Goal: Find specific page/section: Find specific page/section

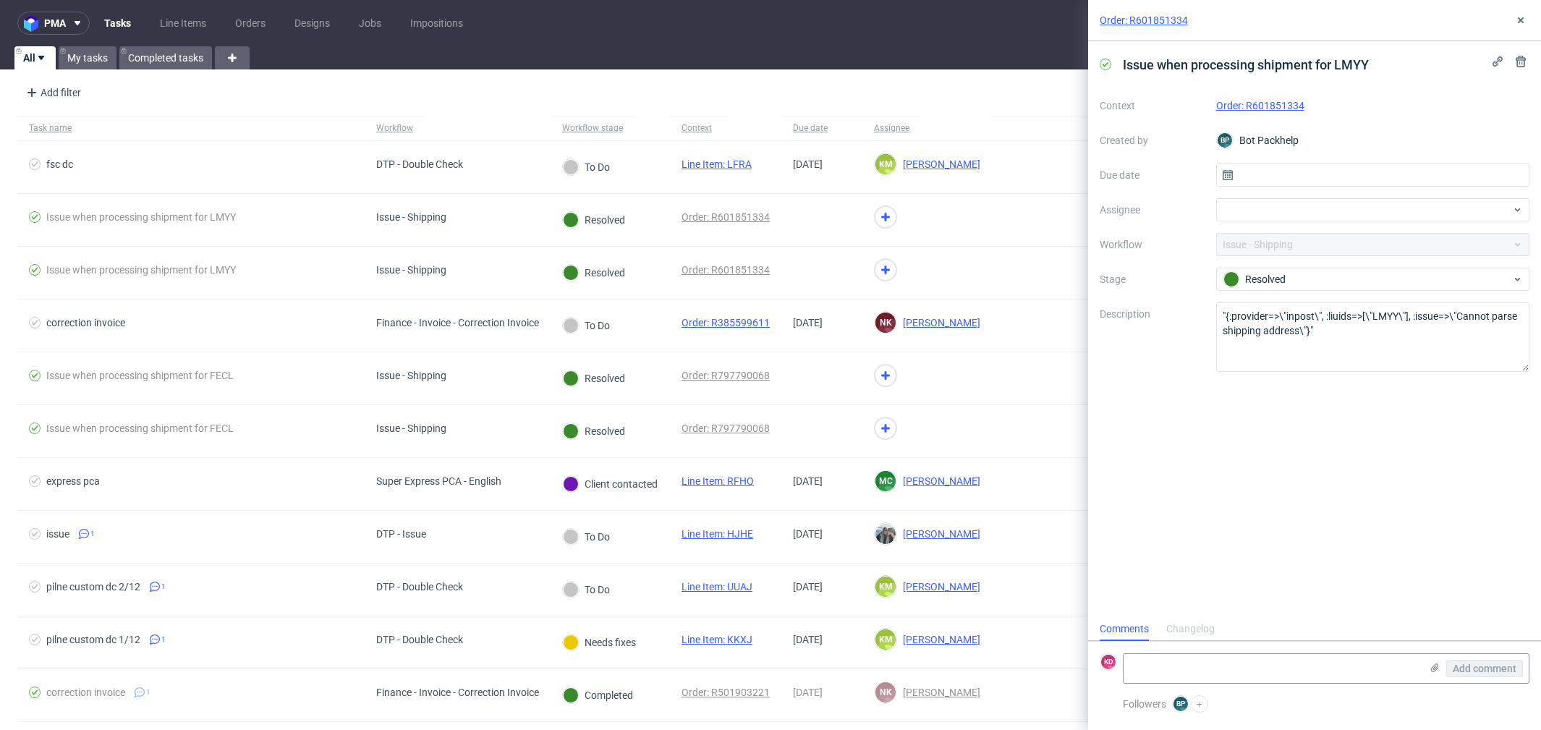
scroll to position [11, 0]
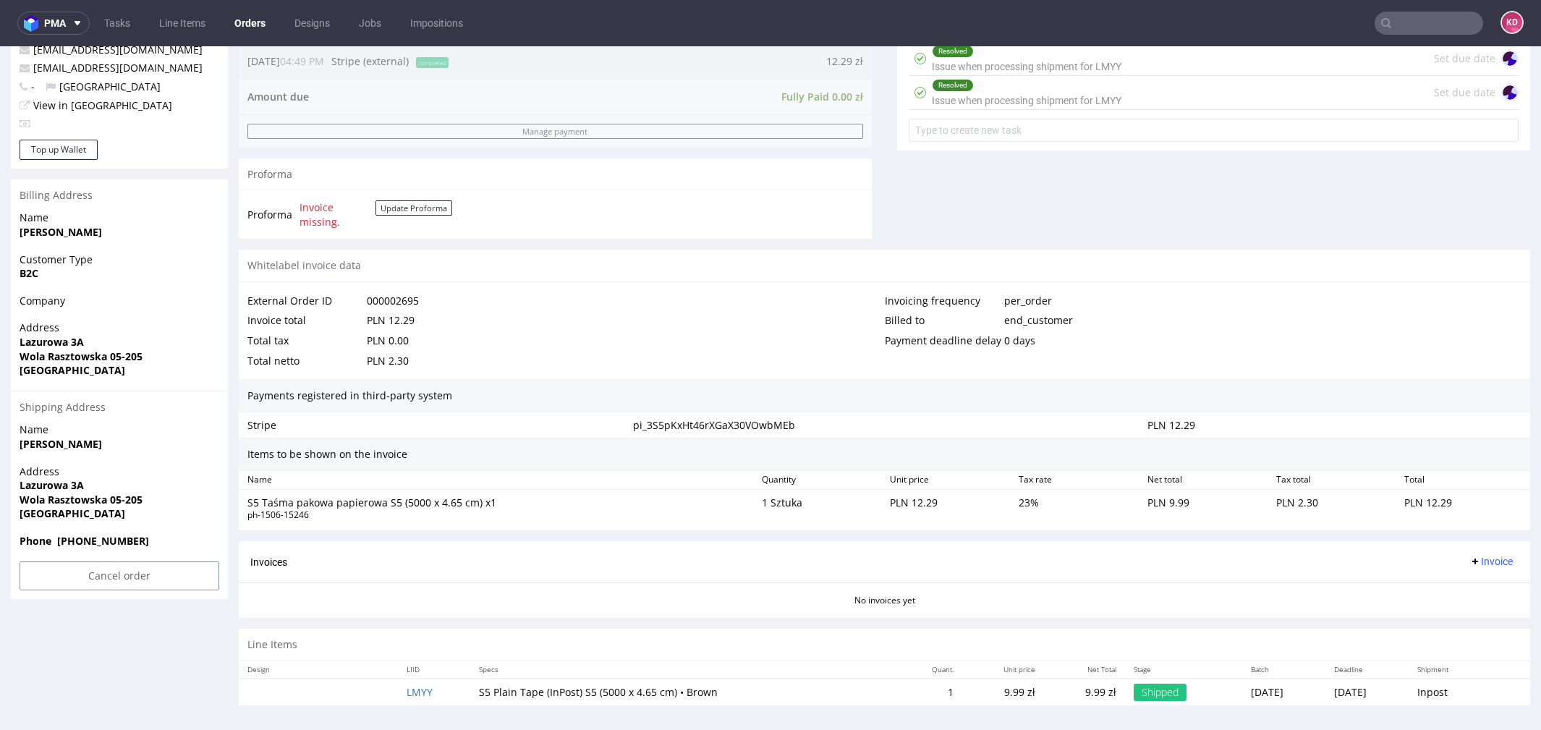
scroll to position [4, 0]
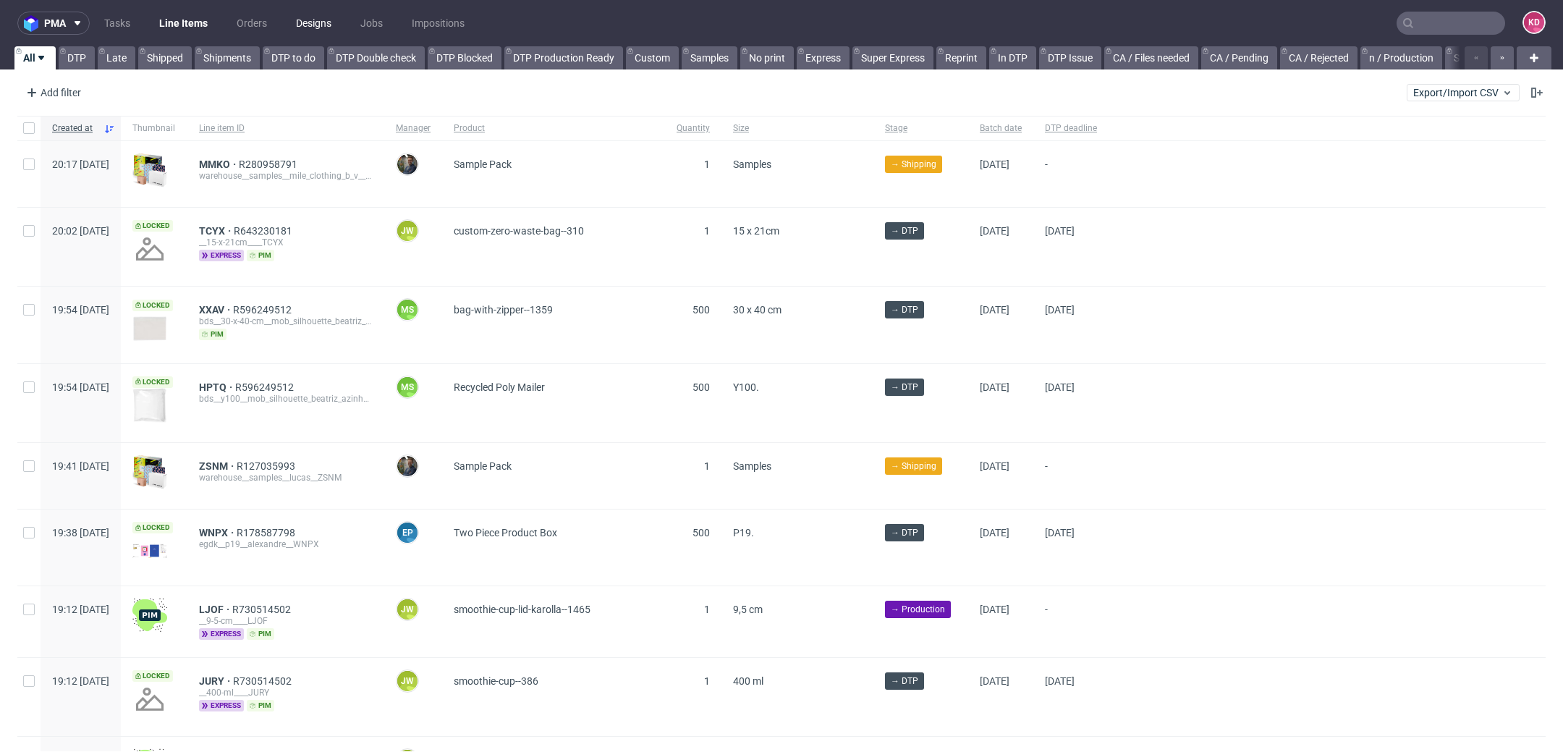
click at [322, 20] on link "Designs" at bounding box center [313, 23] width 53 height 23
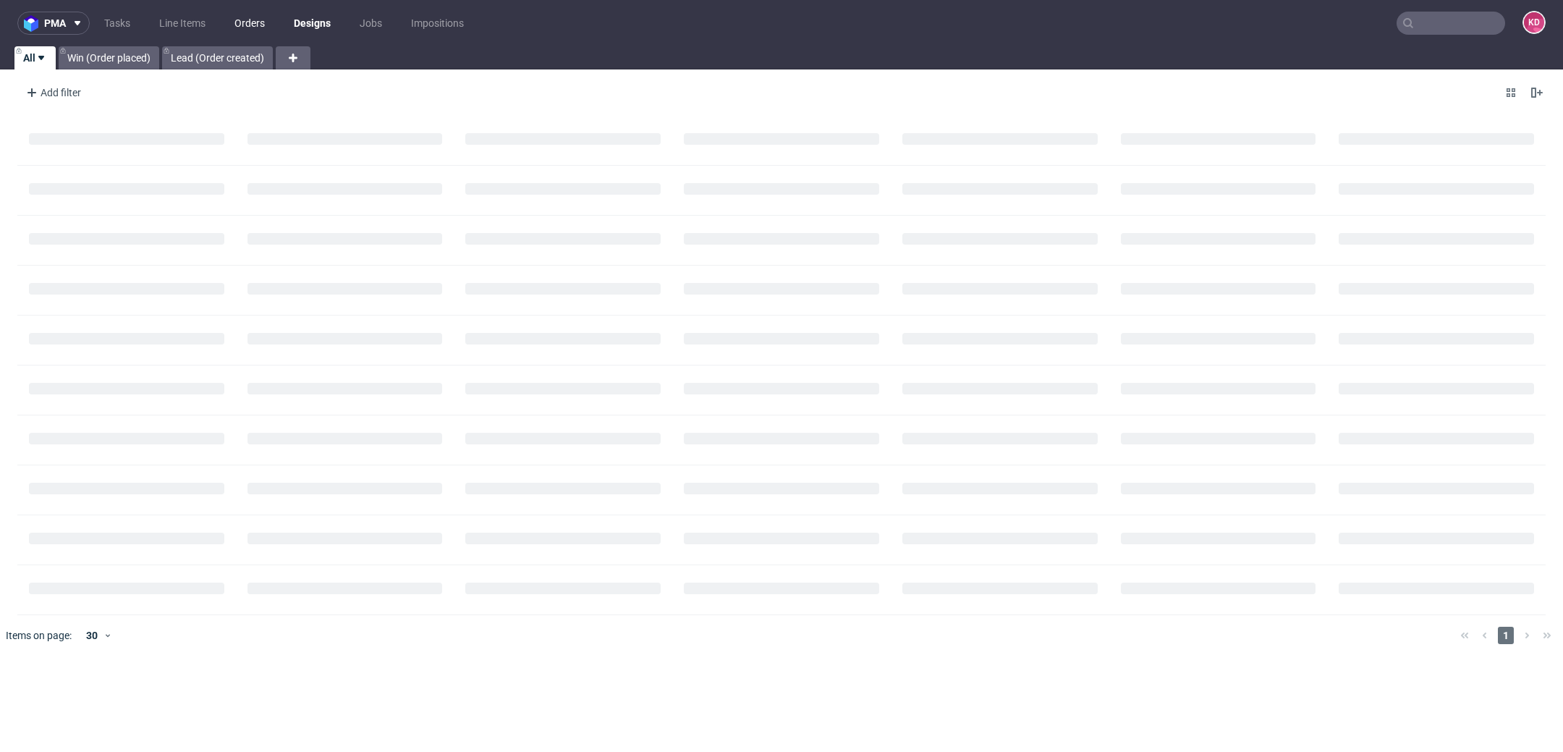
click at [237, 21] on link "Orders" at bounding box center [250, 23] width 48 height 23
click at [69, 93] on div "Add filter" at bounding box center [52, 92] width 64 height 23
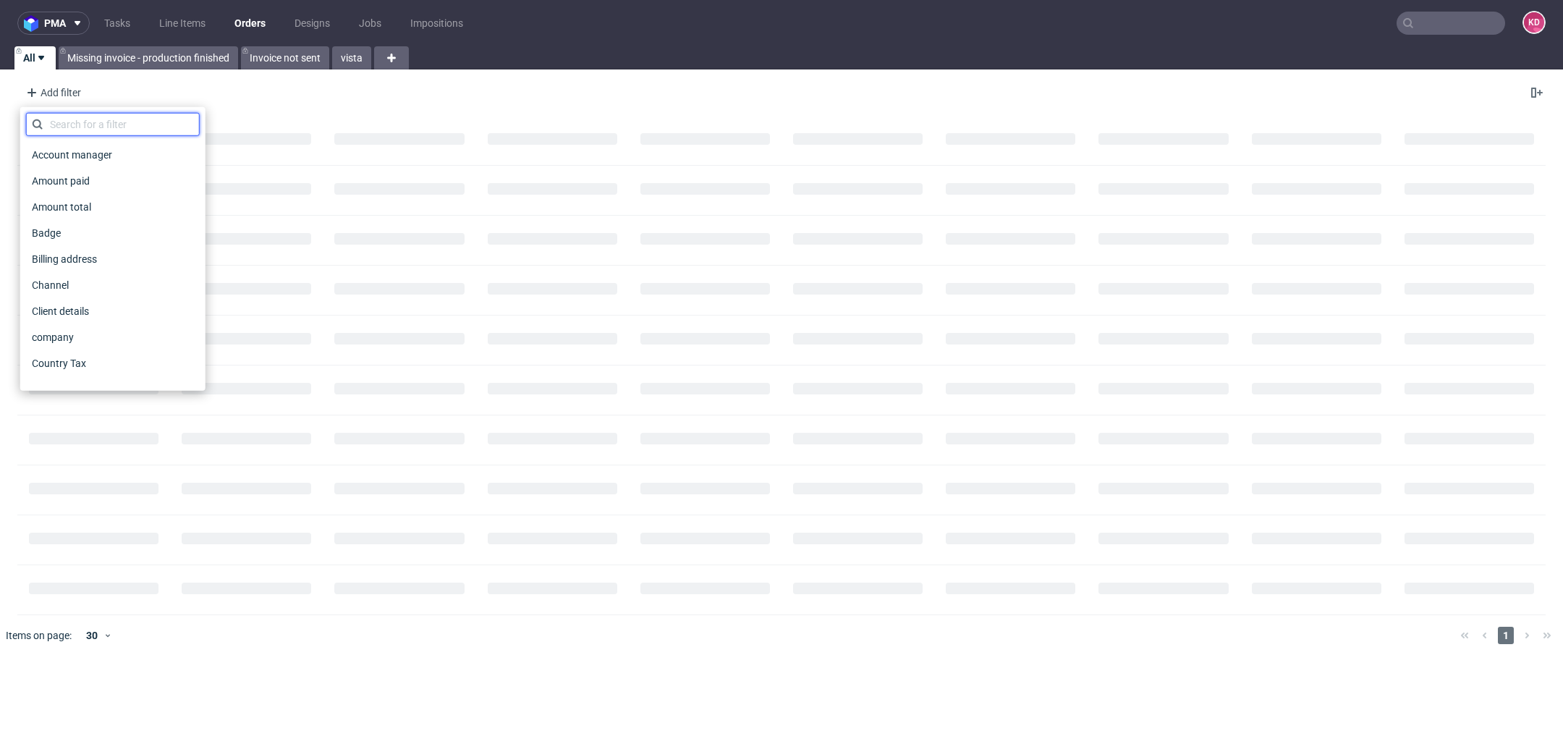
click at [83, 120] on input "text" at bounding box center [113, 124] width 174 height 23
type input "sales"
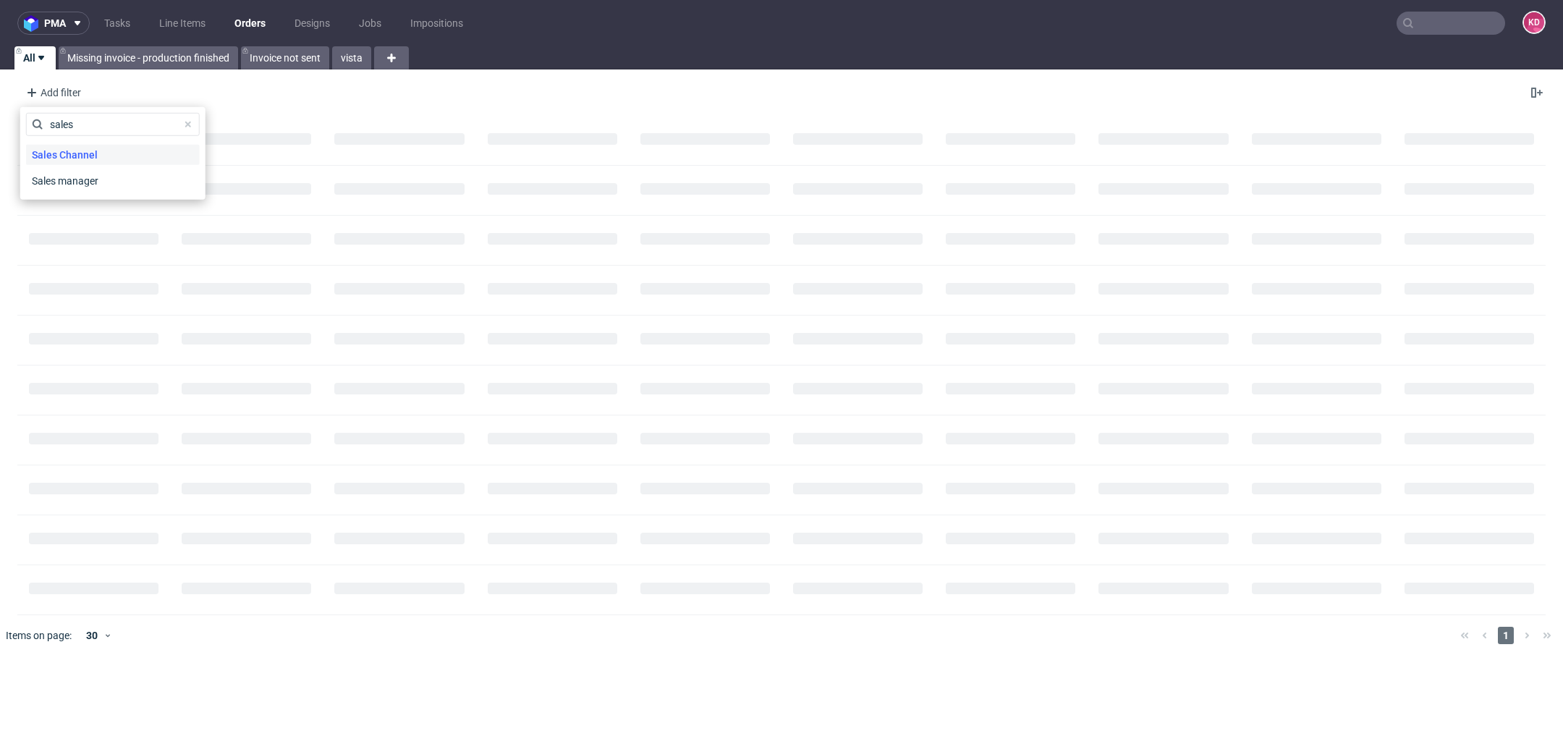
click at [76, 152] on span "Sales Channel" at bounding box center [64, 155] width 77 height 20
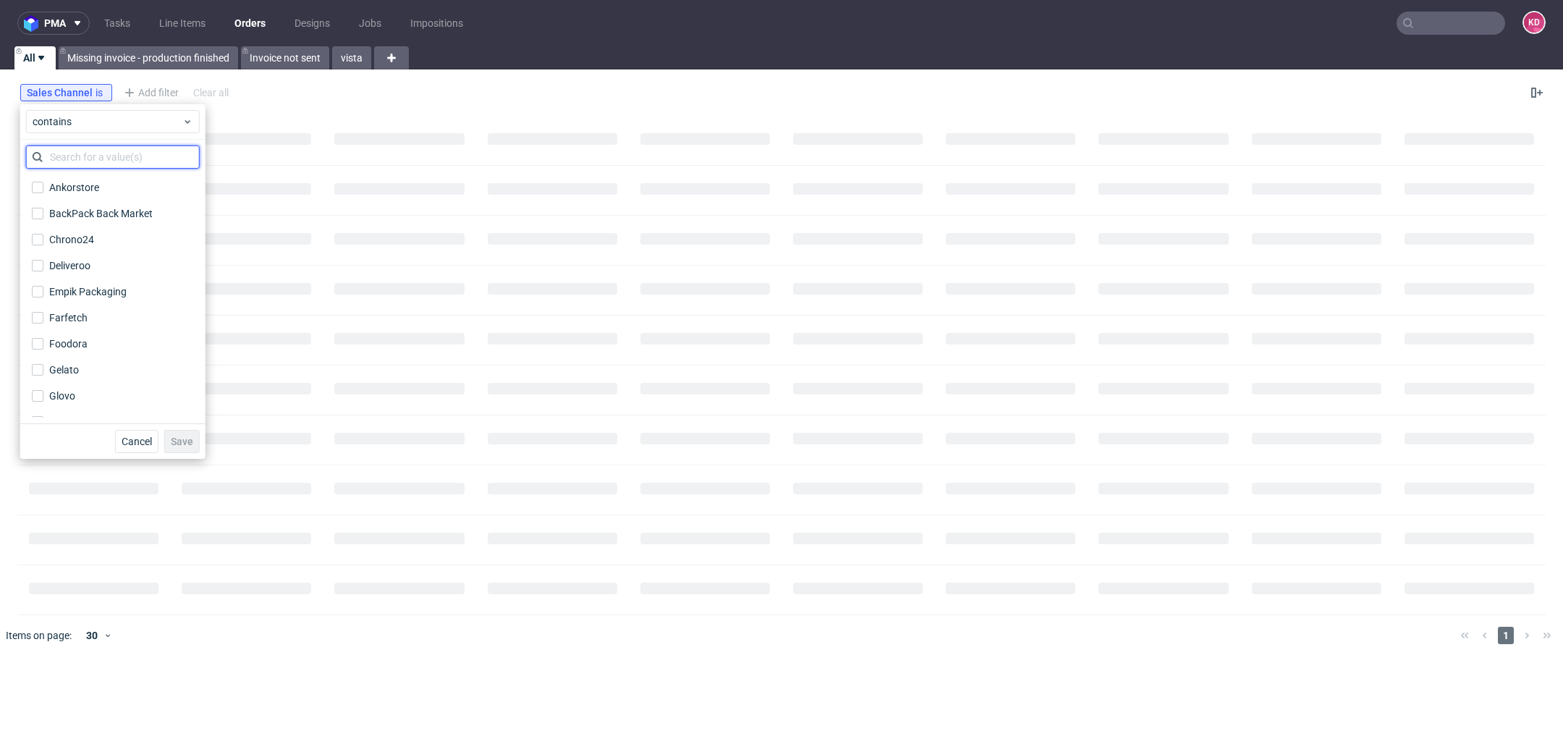
click at [101, 156] on input "text" at bounding box center [113, 156] width 174 height 23
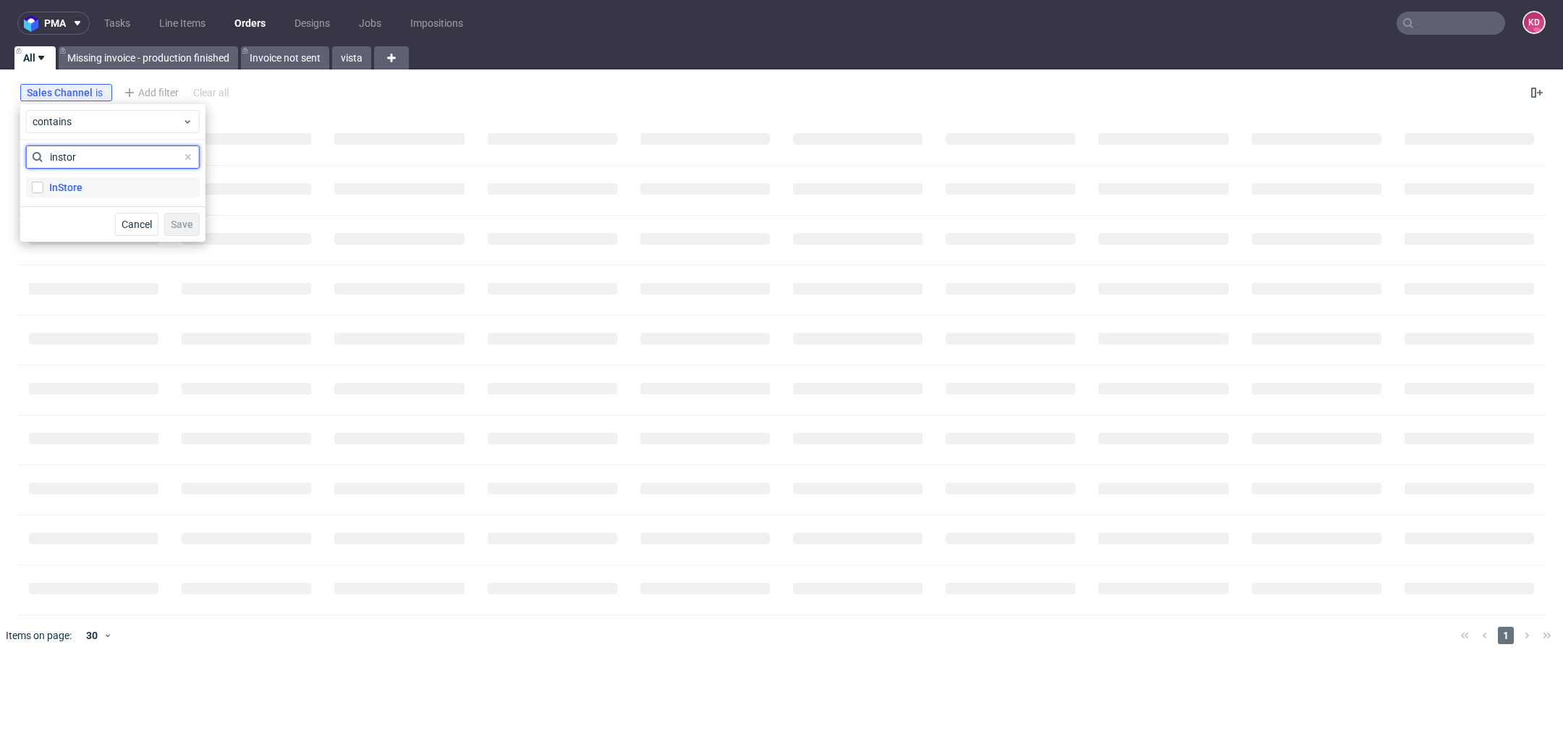
type input "instor"
click at [97, 192] on label "InStore" at bounding box center [113, 187] width 174 height 20
click at [43, 192] on input "InStore" at bounding box center [38, 188] width 12 height 12
checkbox input "true"
click at [184, 222] on span "Save" at bounding box center [182, 224] width 22 height 10
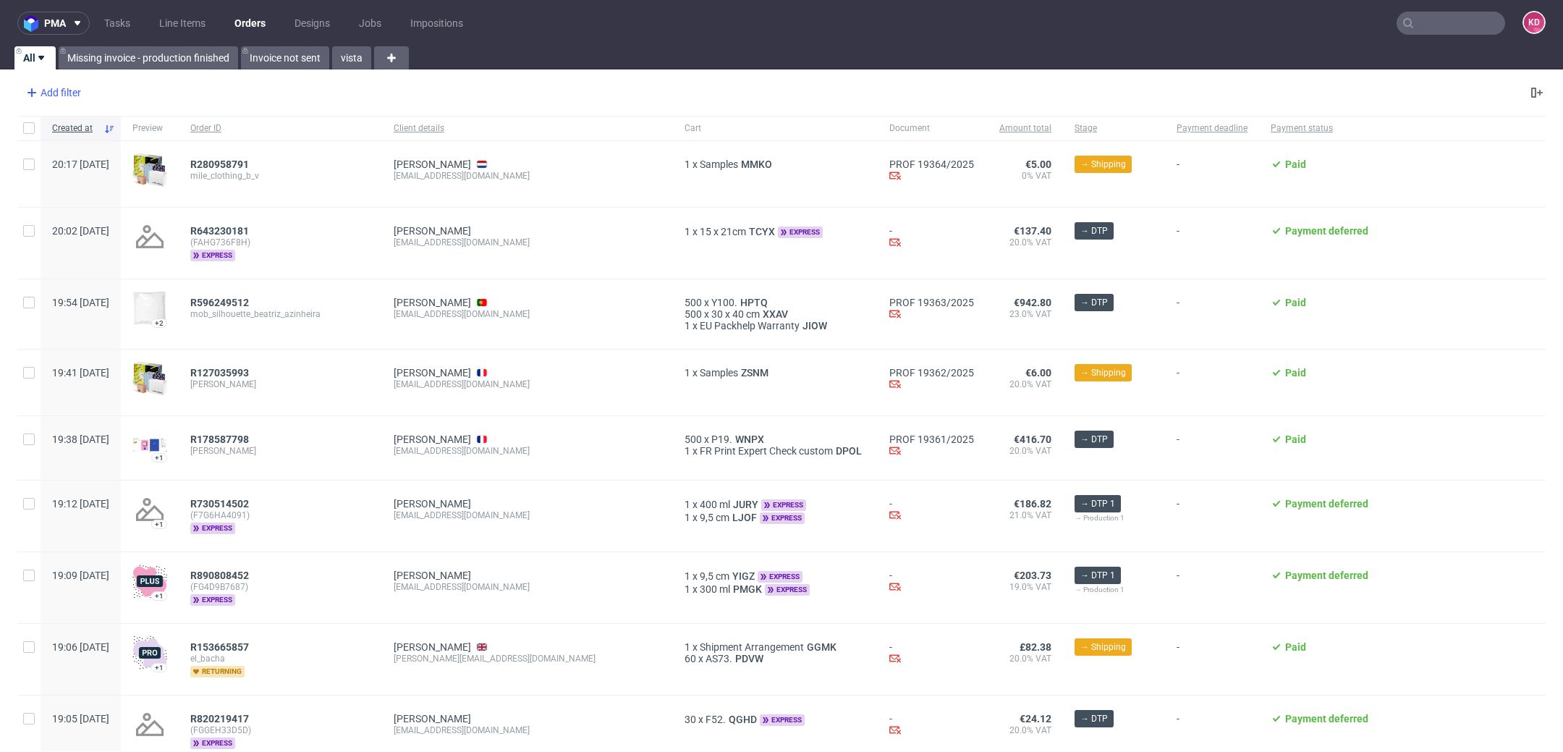
click at [76, 91] on div "Add filter" at bounding box center [52, 92] width 64 height 23
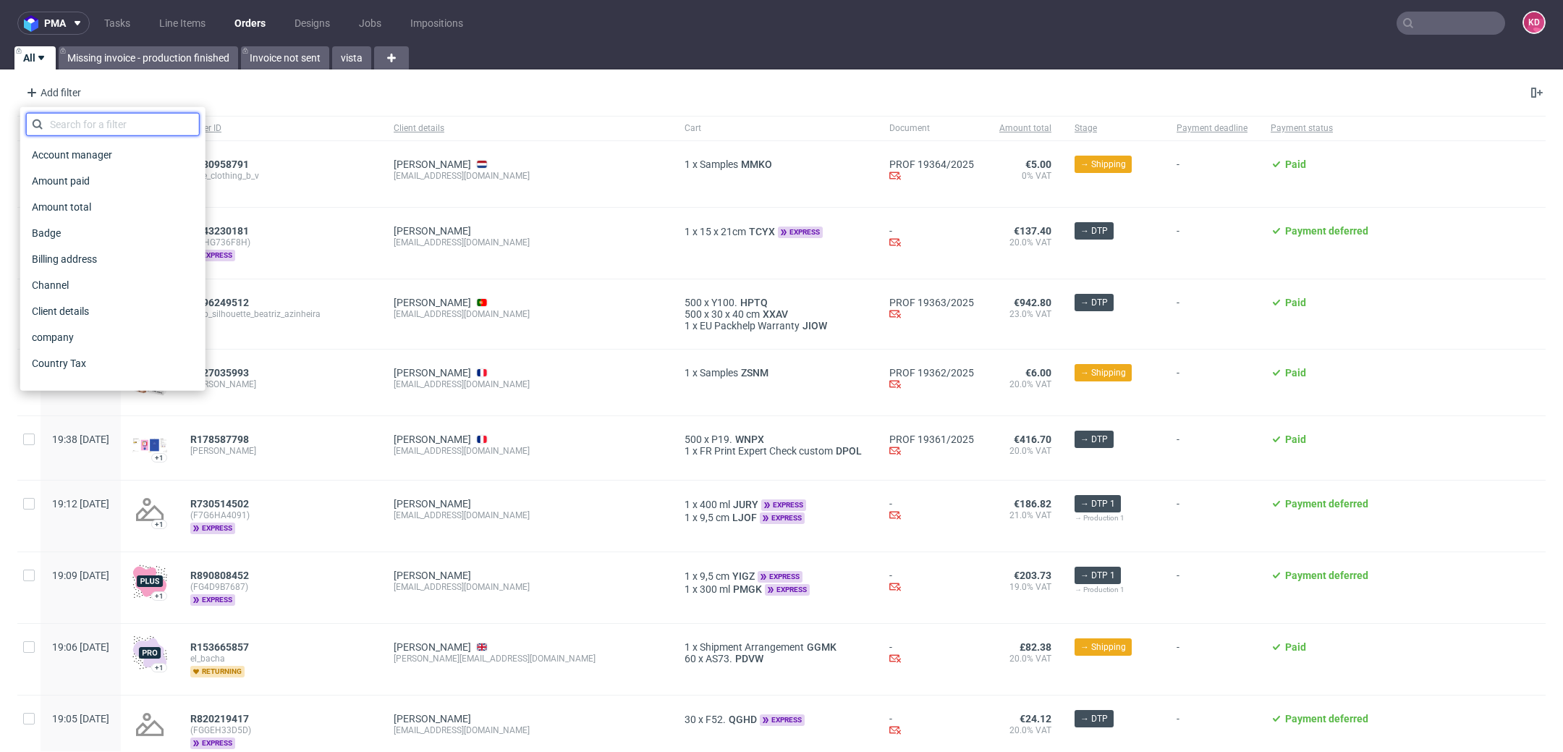
click at [97, 125] on input "text" at bounding box center [113, 124] width 174 height 23
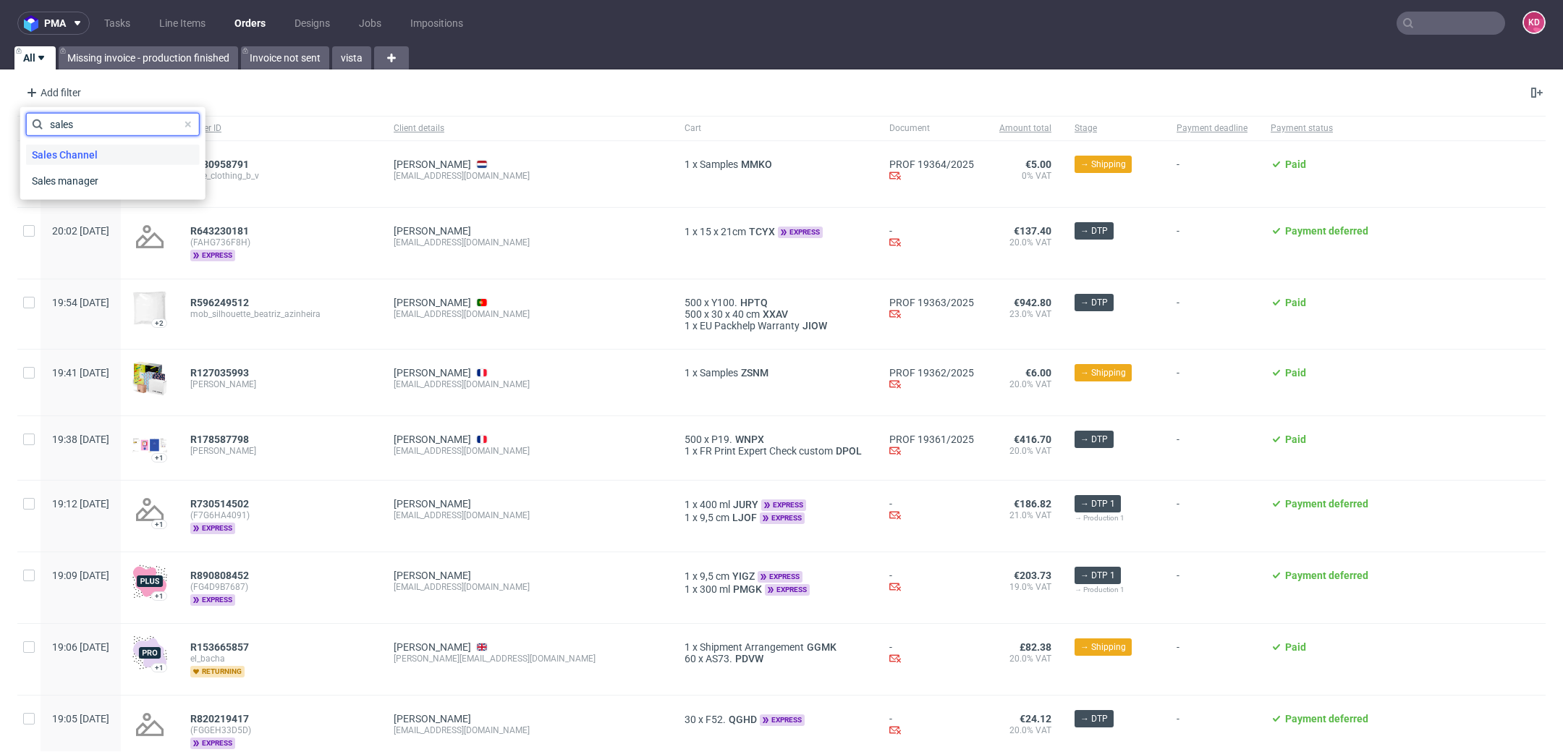
type input "sales"
click at [89, 158] on span "Sales Channel" at bounding box center [64, 155] width 77 height 20
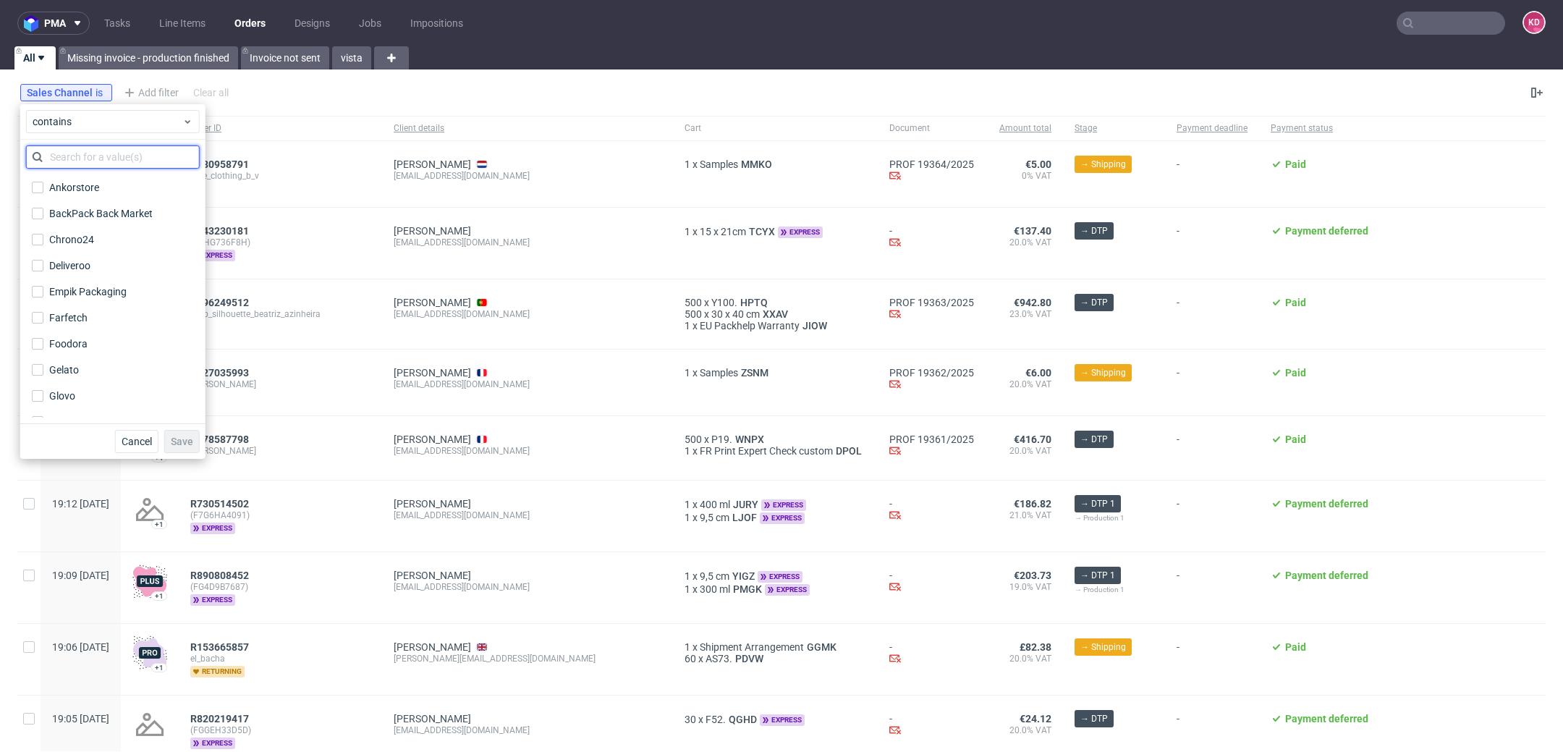
click at [93, 158] on input "text" at bounding box center [113, 156] width 174 height 23
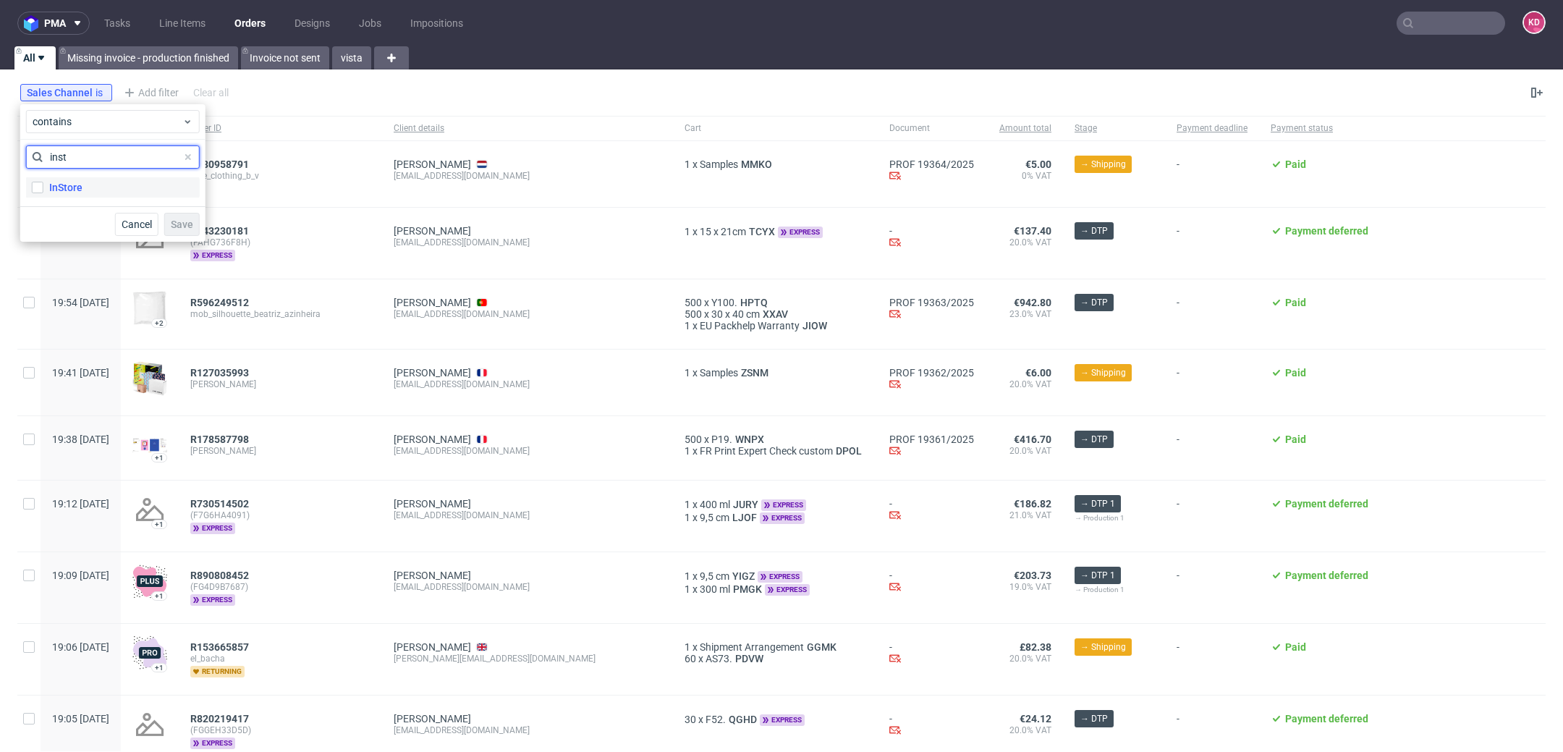
type input "inst"
click at [93, 195] on label "InStore" at bounding box center [113, 187] width 174 height 20
click at [43, 193] on input "InStore" at bounding box center [38, 188] width 12 height 12
checkbox input "true"
click at [188, 234] on button "Save" at bounding box center [181, 224] width 35 height 23
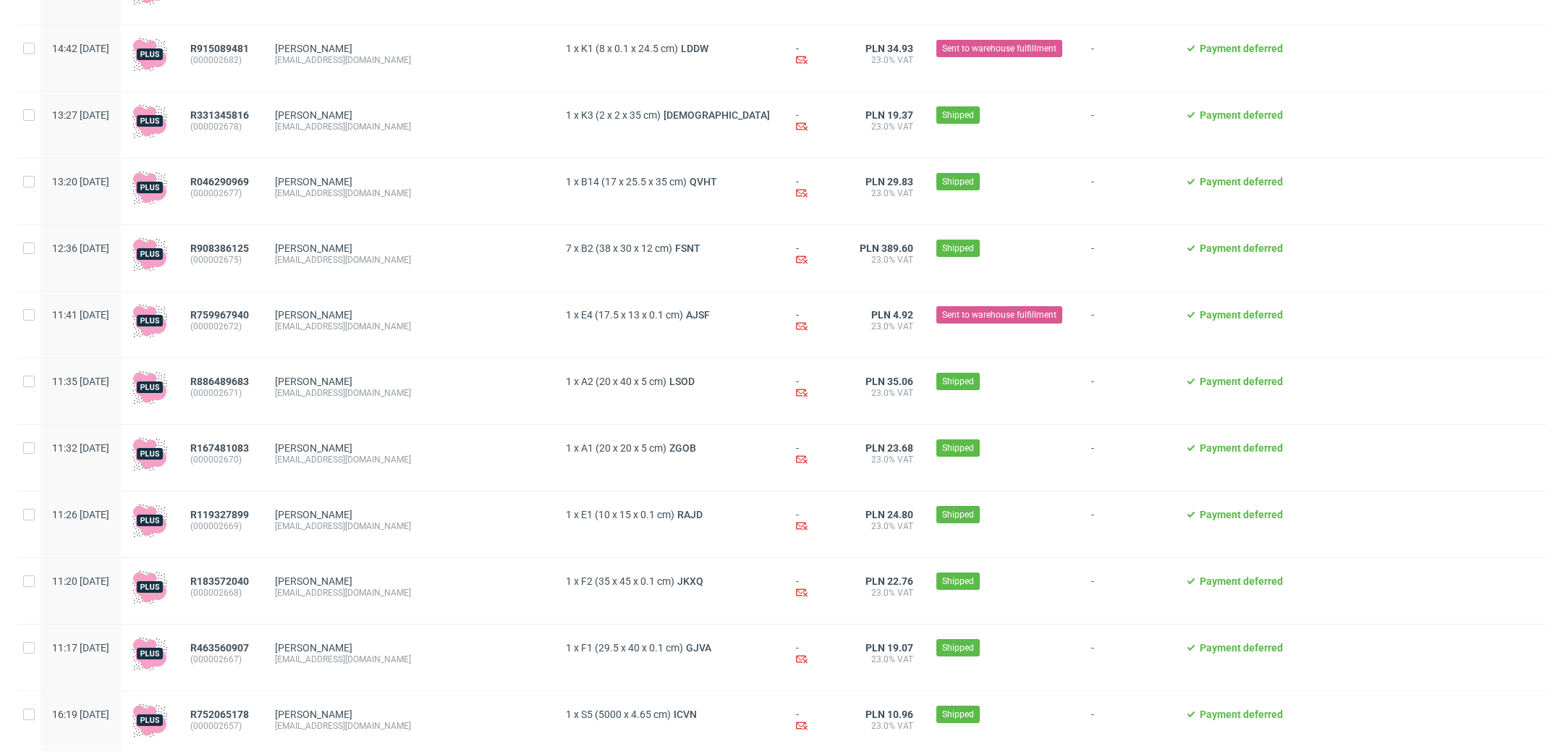
scroll to position [812, 0]
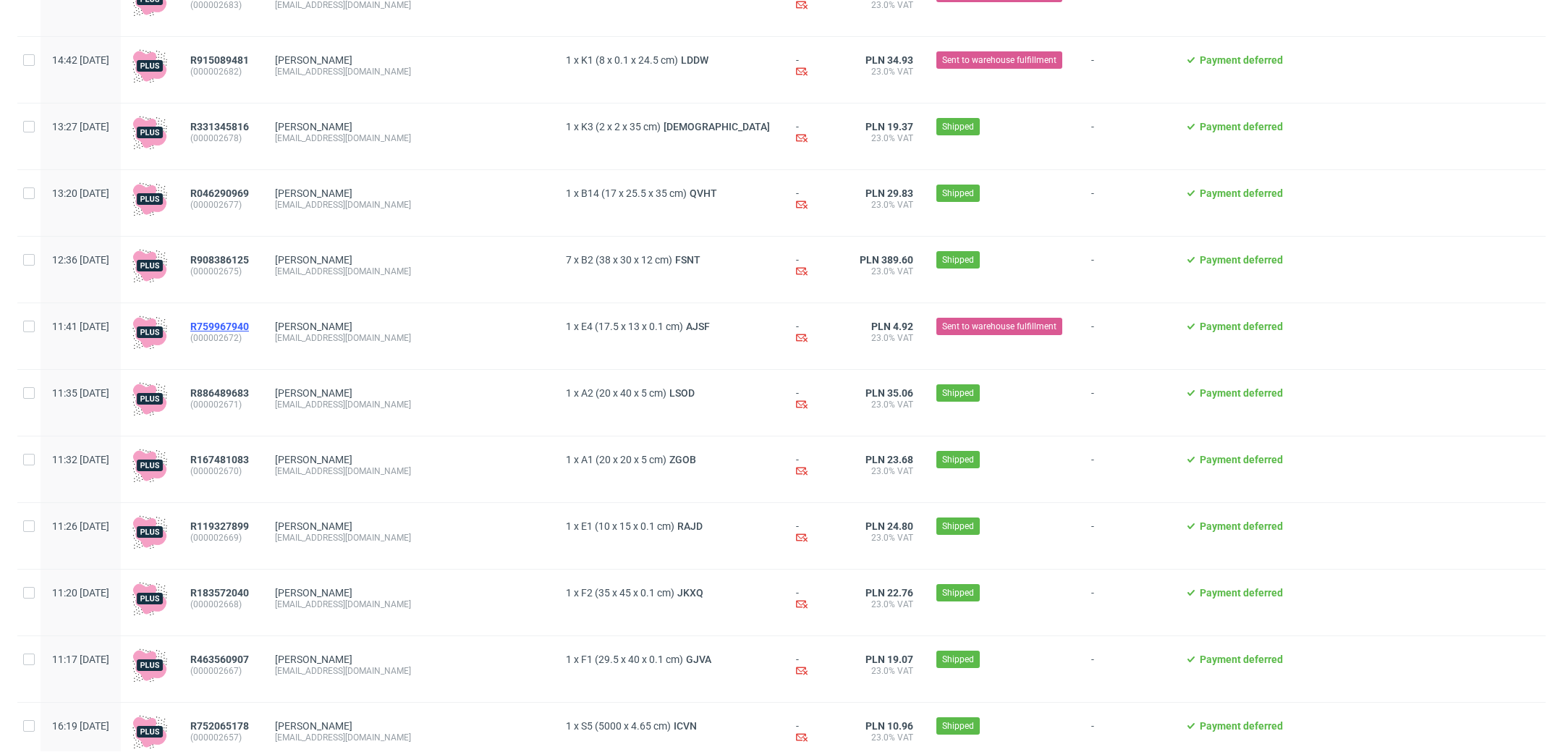
click at [249, 332] on span "R759967940" at bounding box center [219, 326] width 59 height 12
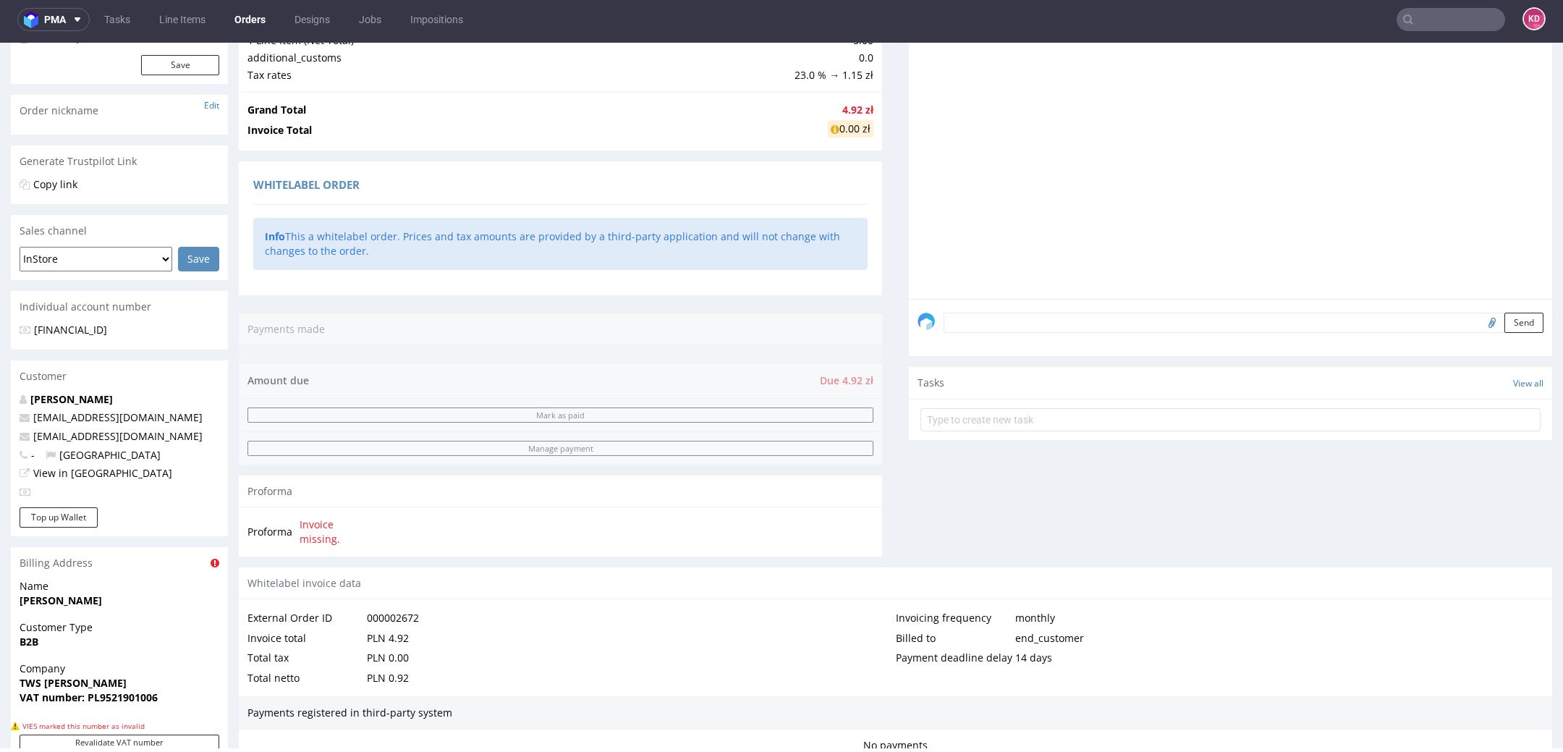
scroll to position [528, 0]
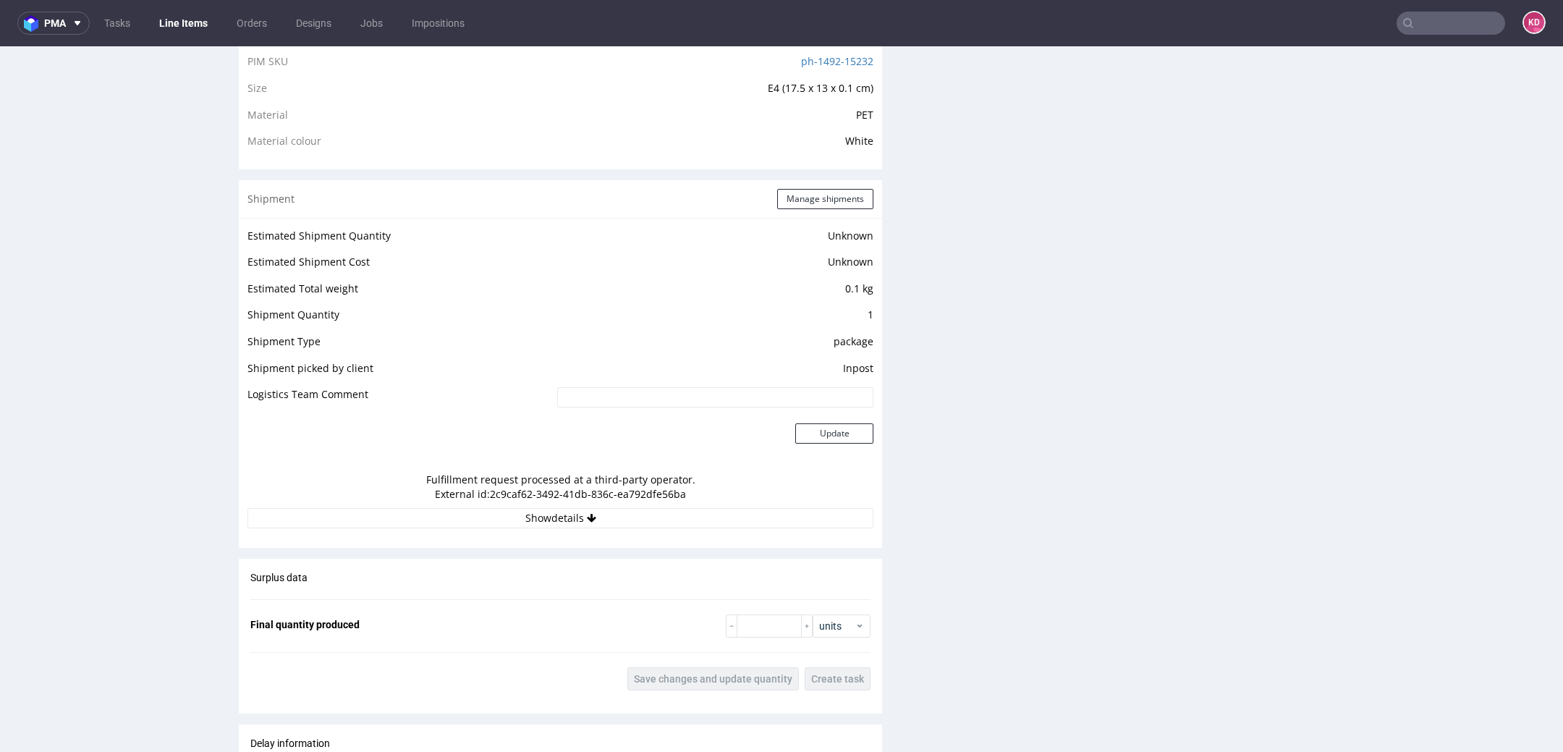
scroll to position [1073, 0]
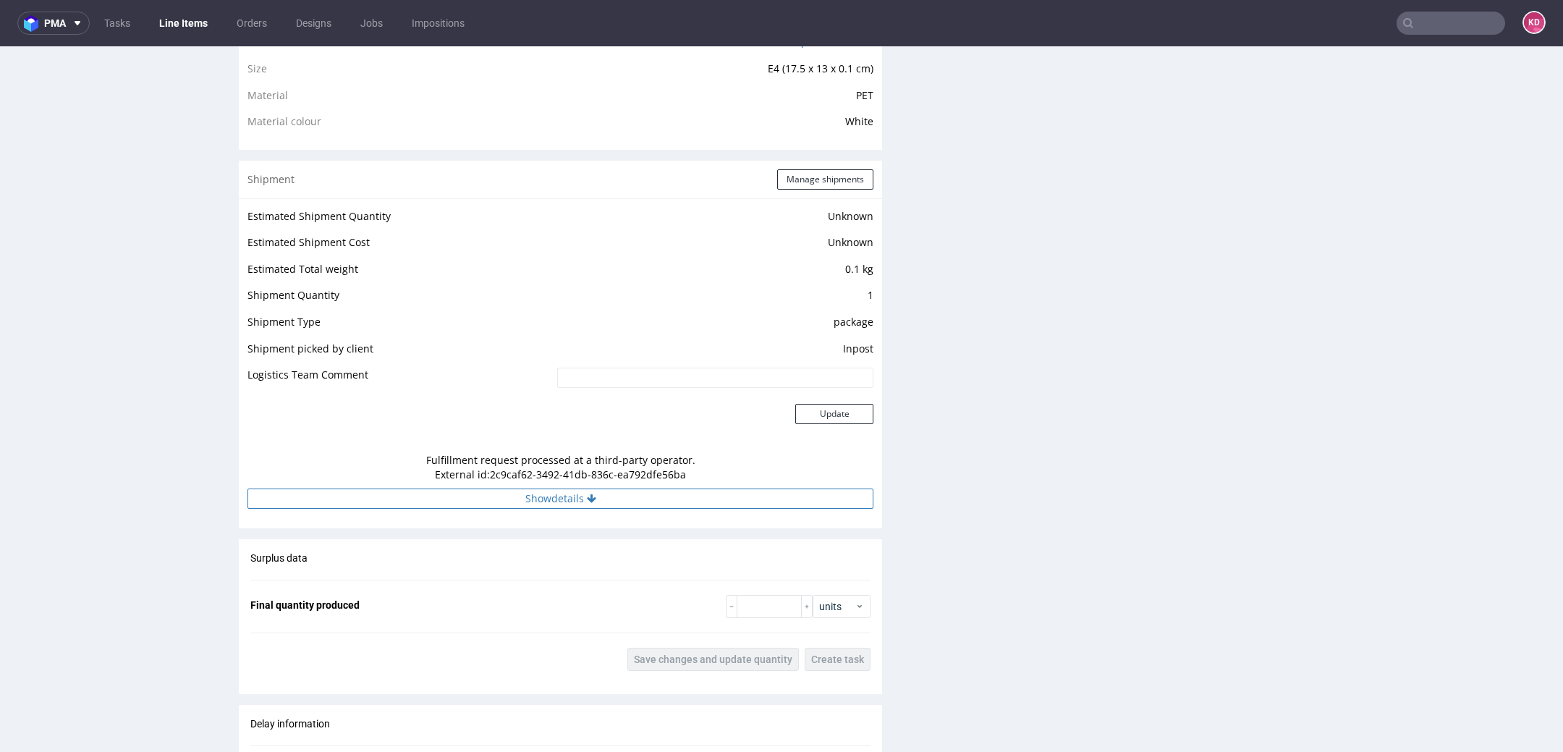
click at [778, 498] on button "Show details" at bounding box center [560, 498] width 626 height 20
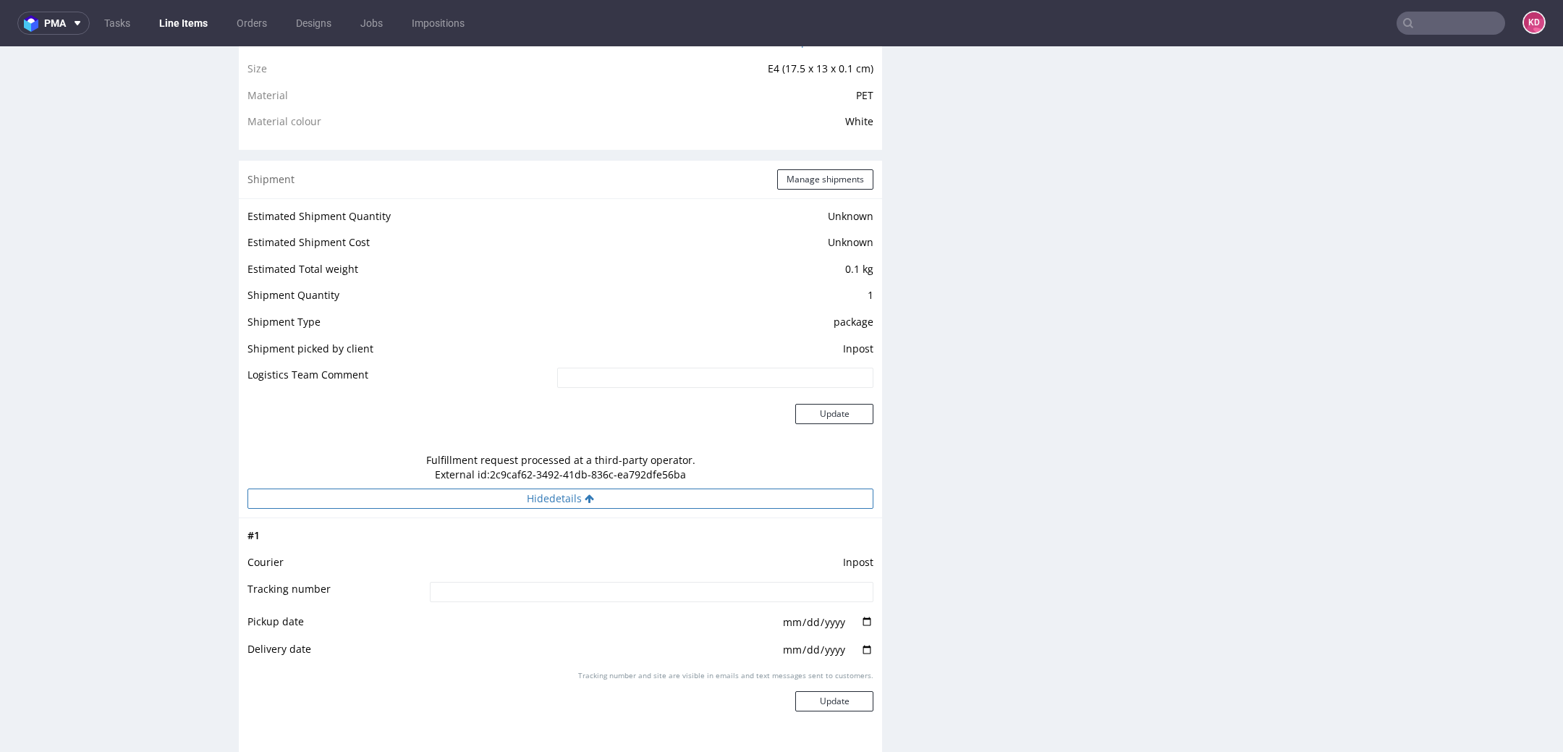
click at [778, 499] on button "Hide details" at bounding box center [560, 498] width 626 height 20
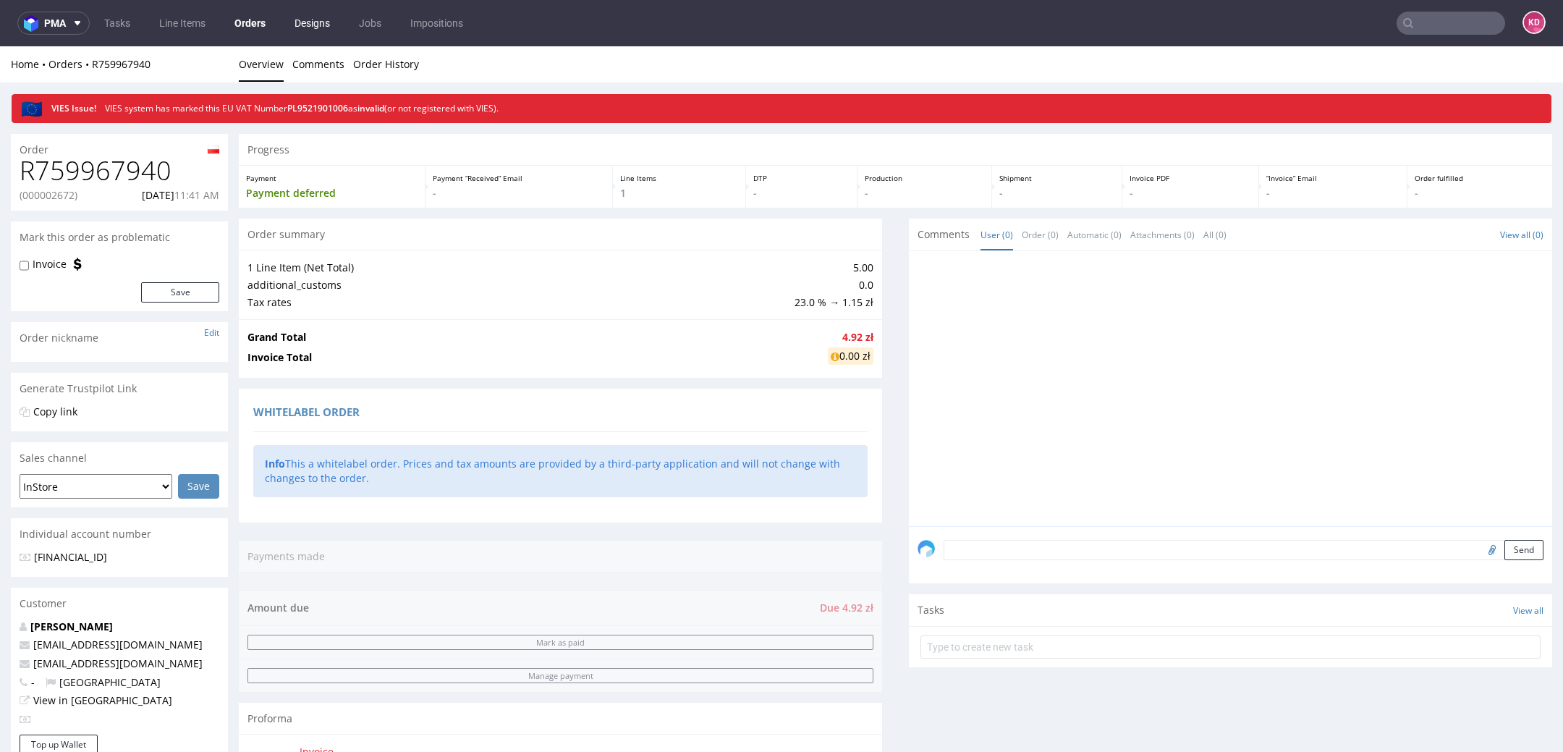
click at [301, 27] on link "Designs" at bounding box center [312, 23] width 53 height 23
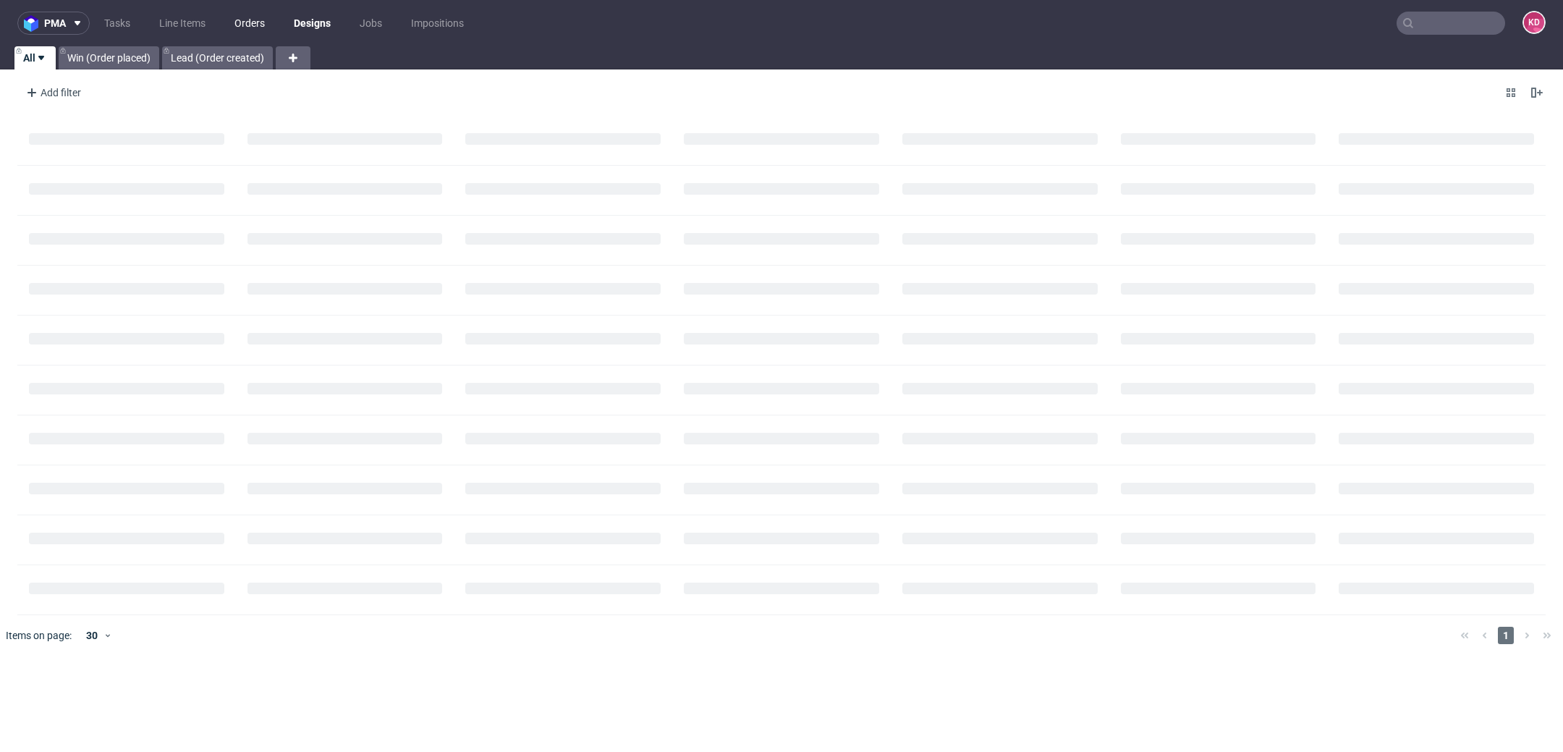
click at [245, 23] on link "Orders" at bounding box center [250, 23] width 48 height 23
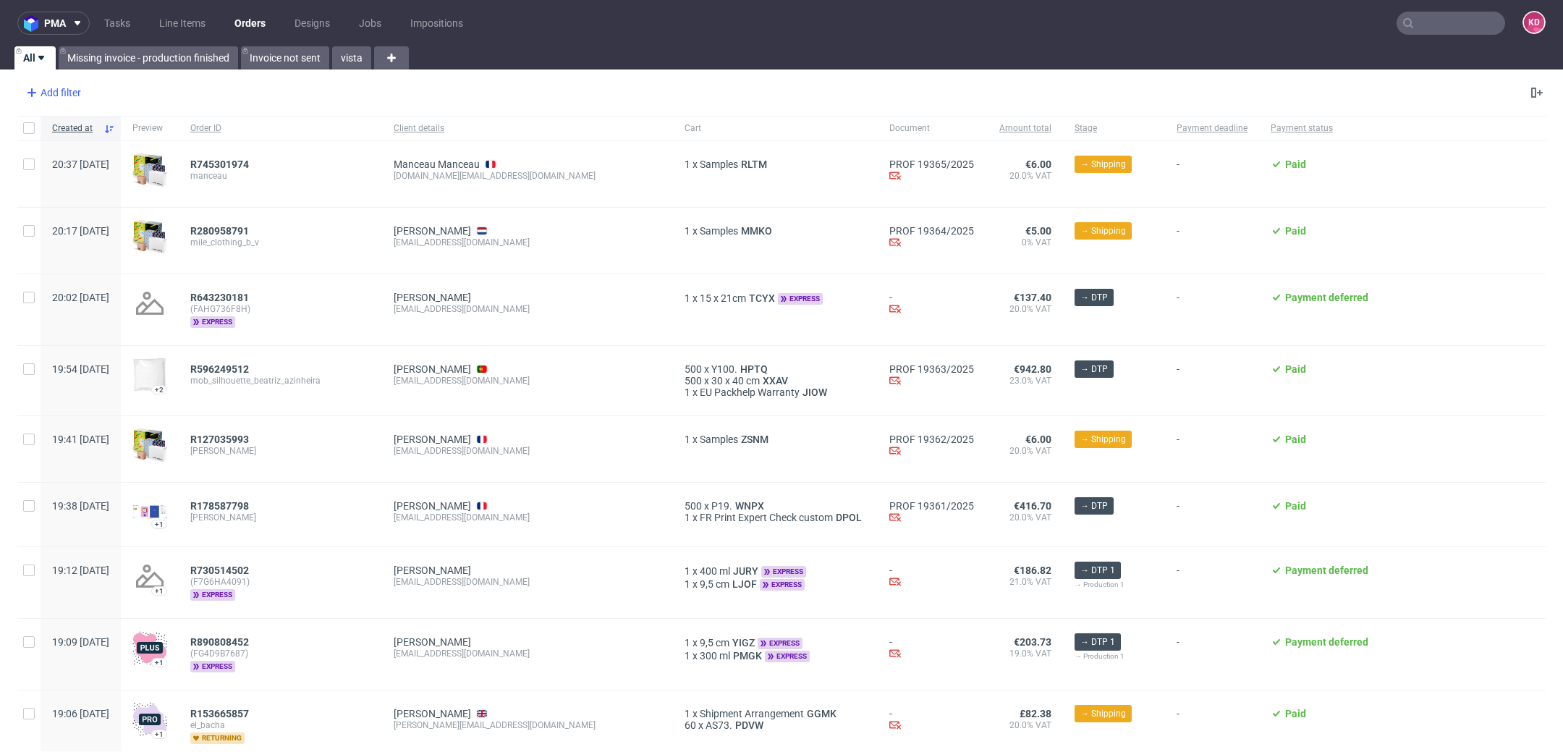
click at [77, 87] on div "Add filter" at bounding box center [52, 92] width 64 height 23
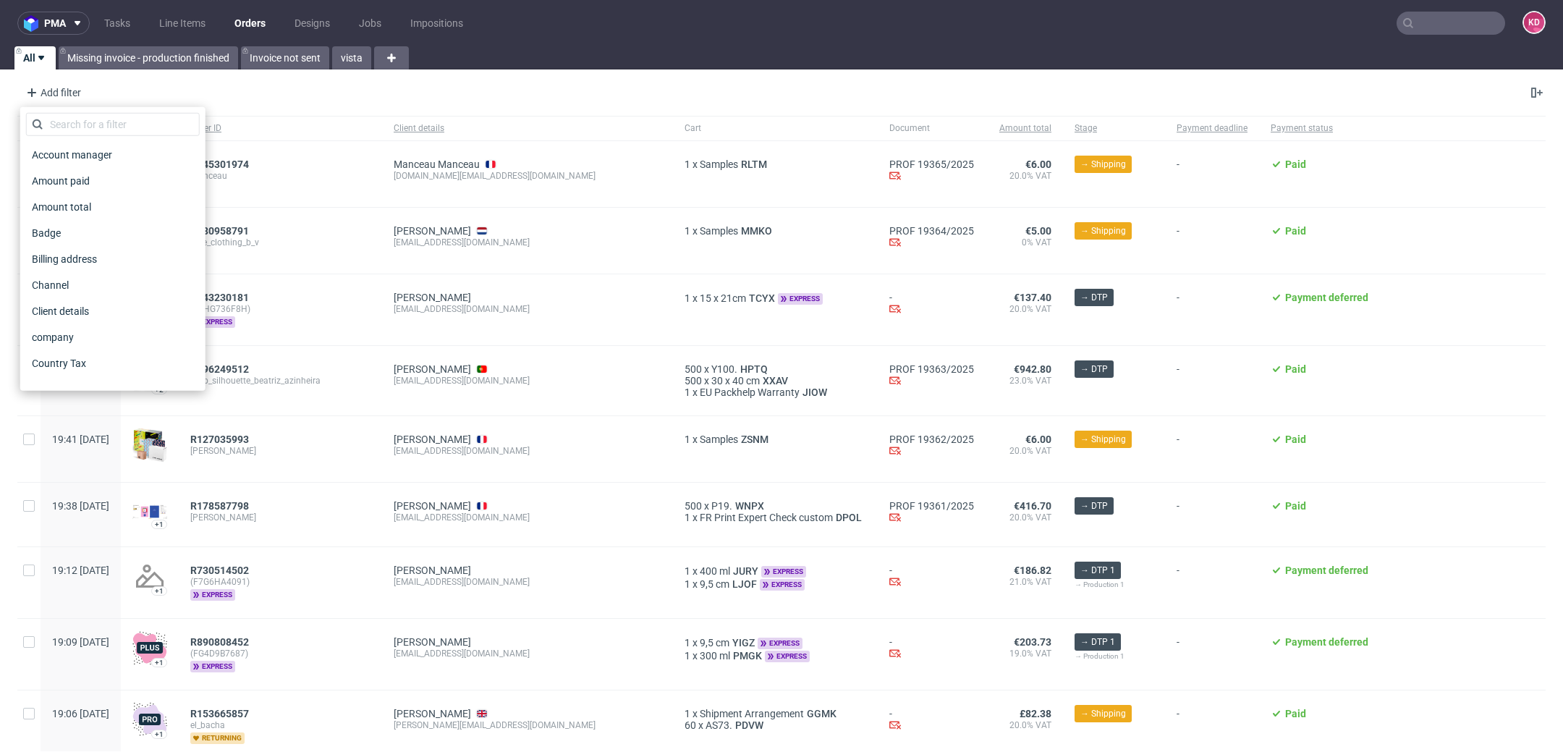
click at [582, 90] on div "Add filter Hide filters Clear all" at bounding box center [781, 92] width 1563 height 35
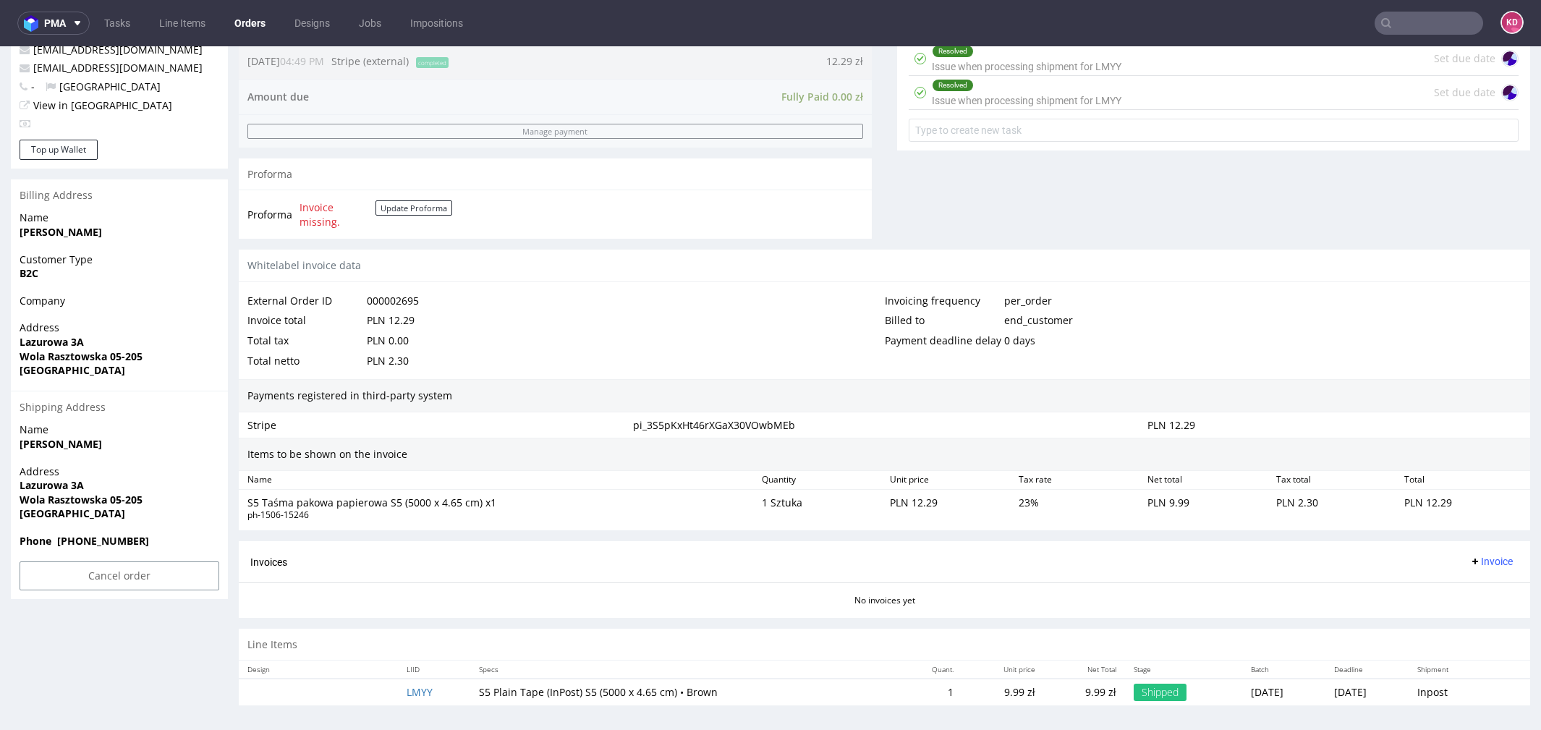
scroll to position [4, 0]
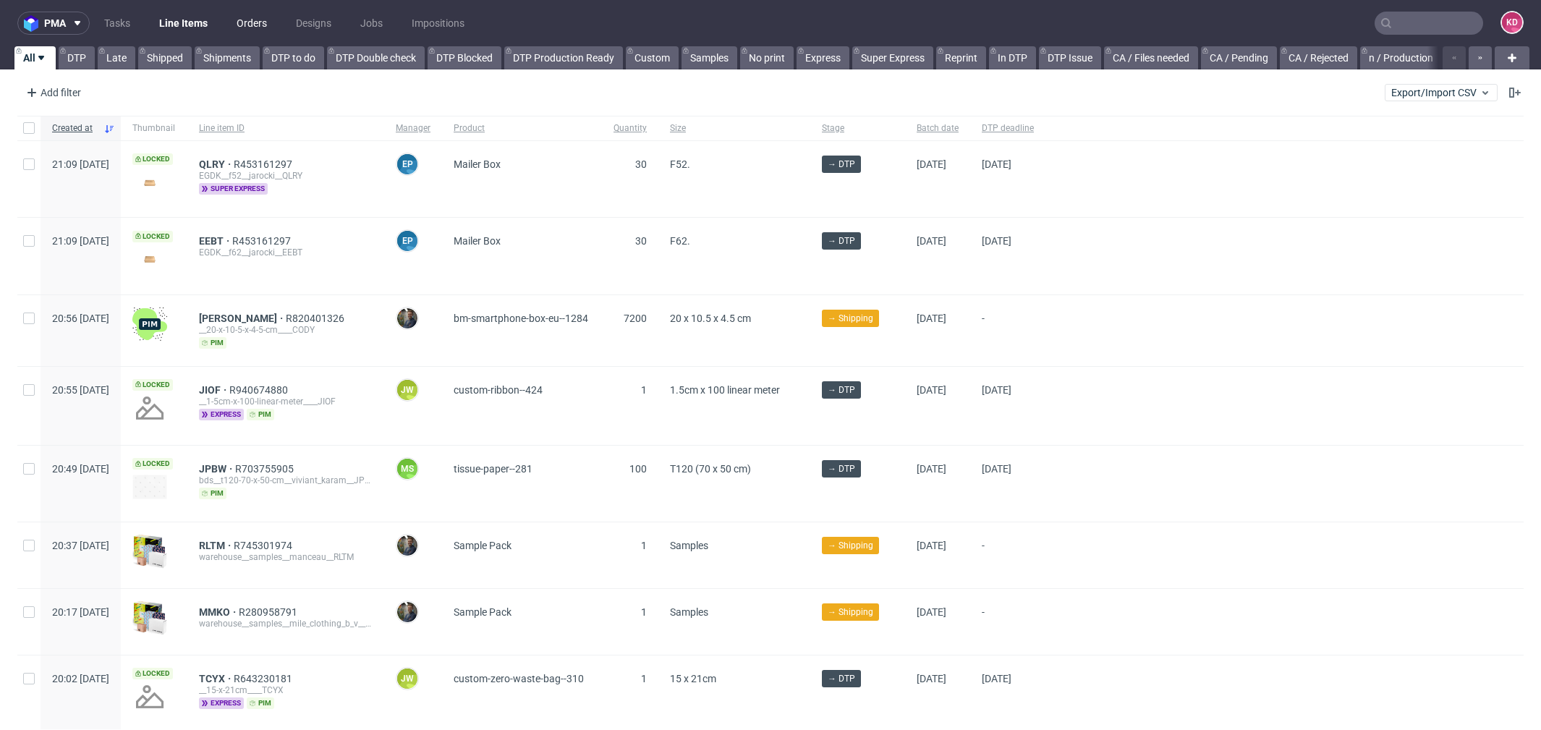
click at [260, 20] on link "Orders" at bounding box center [252, 23] width 48 height 23
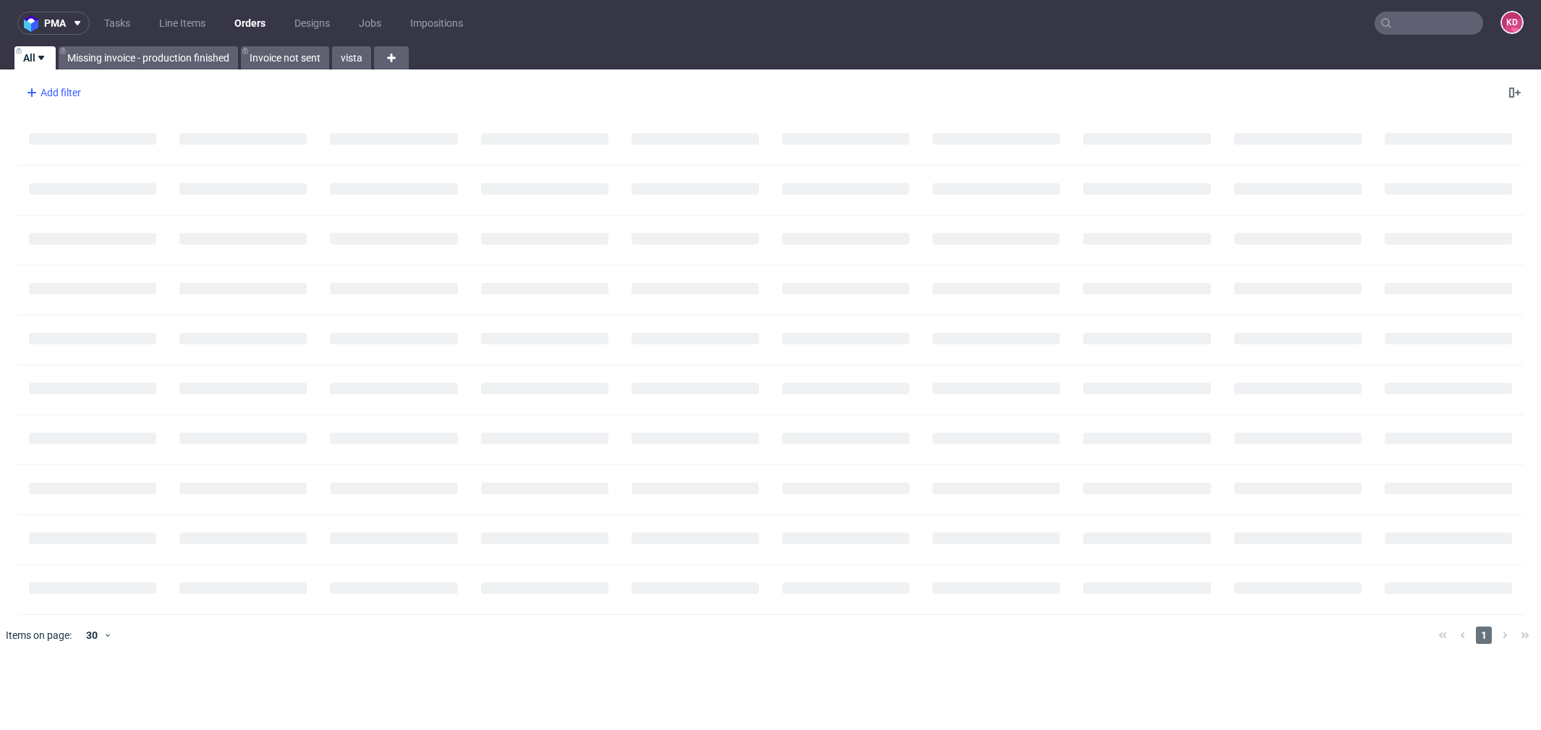
click at [69, 93] on div "Add filter" at bounding box center [52, 92] width 64 height 23
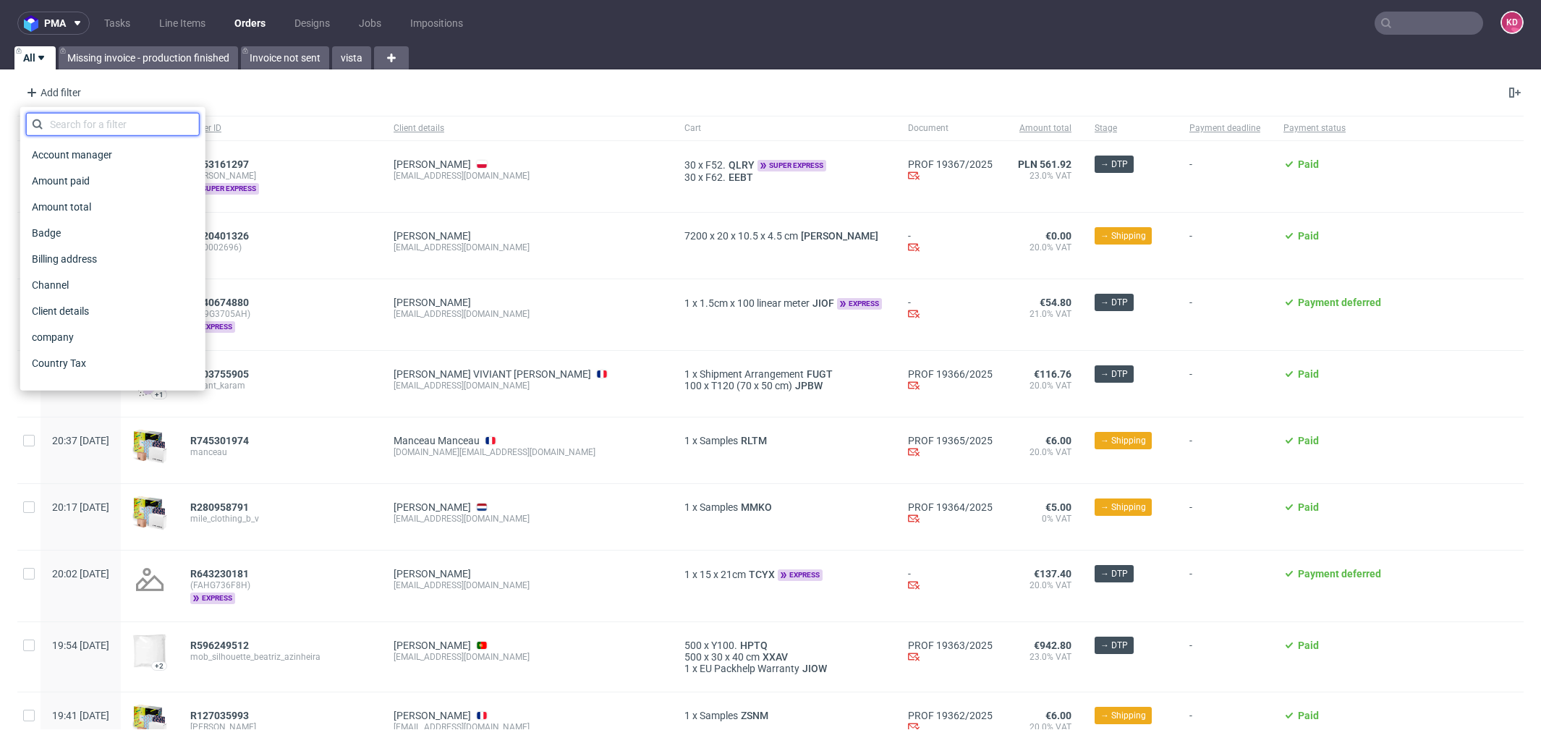
click at [84, 132] on input "text" at bounding box center [113, 124] width 174 height 23
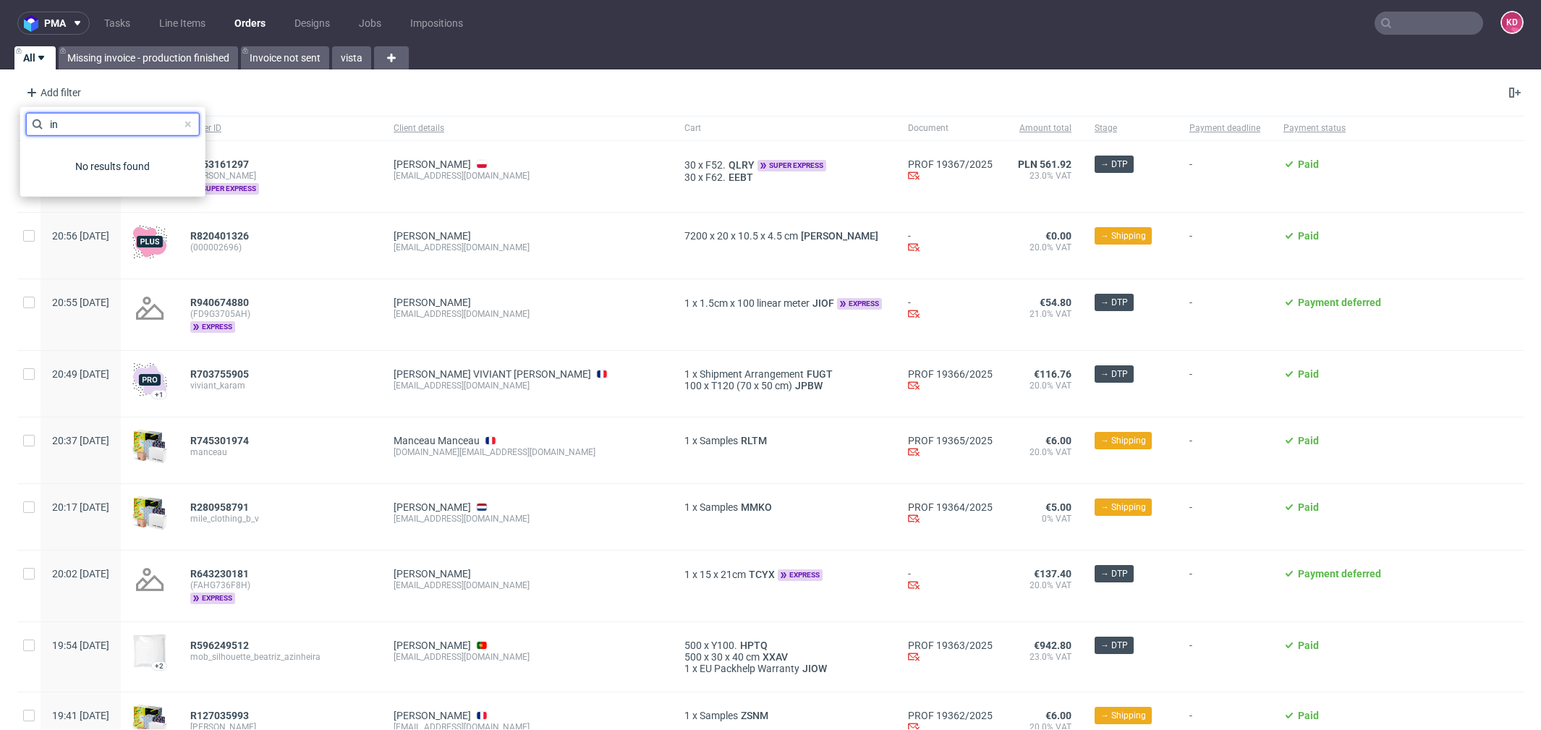
type input "i"
type input "[PERSON_NAME]"
click at [79, 156] on span "Sales Channel" at bounding box center [64, 155] width 77 height 20
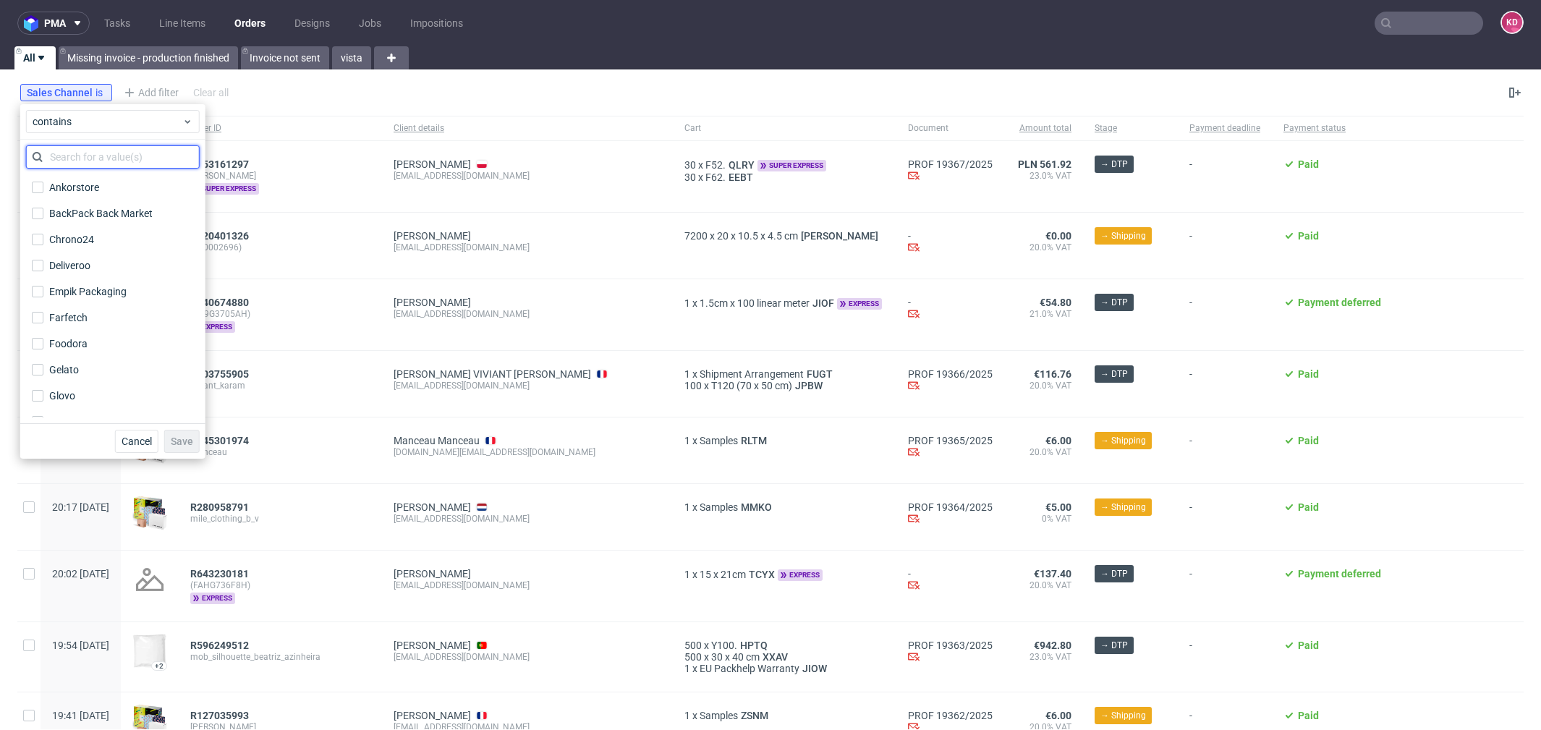
click at [135, 158] on input "text" at bounding box center [113, 156] width 174 height 23
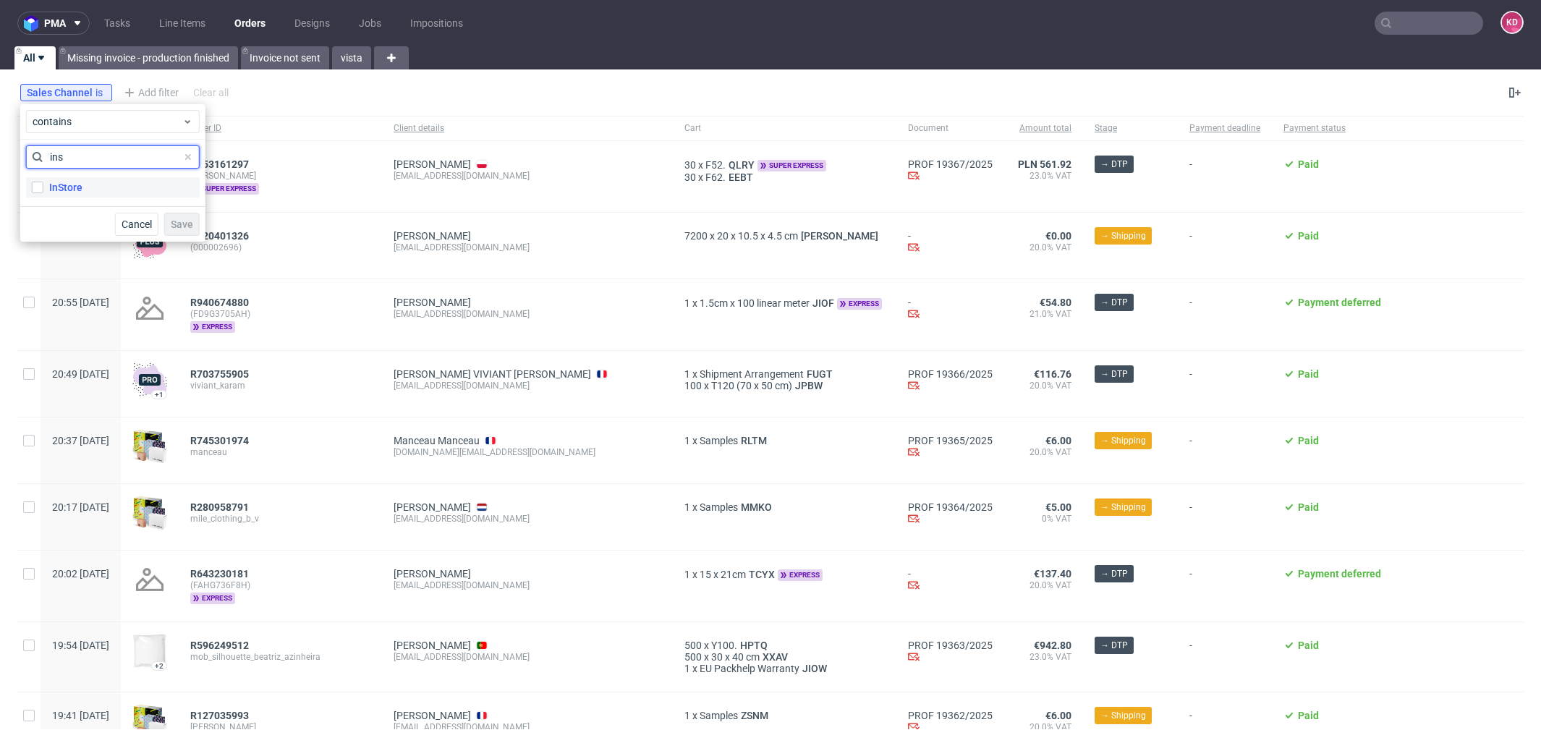
type input "ins"
click at [127, 187] on label "InStore" at bounding box center [113, 187] width 174 height 20
click at [43, 187] on input "InStore" at bounding box center [38, 188] width 12 height 12
checkbox input "true"
click at [179, 227] on span "Save" at bounding box center [182, 224] width 22 height 10
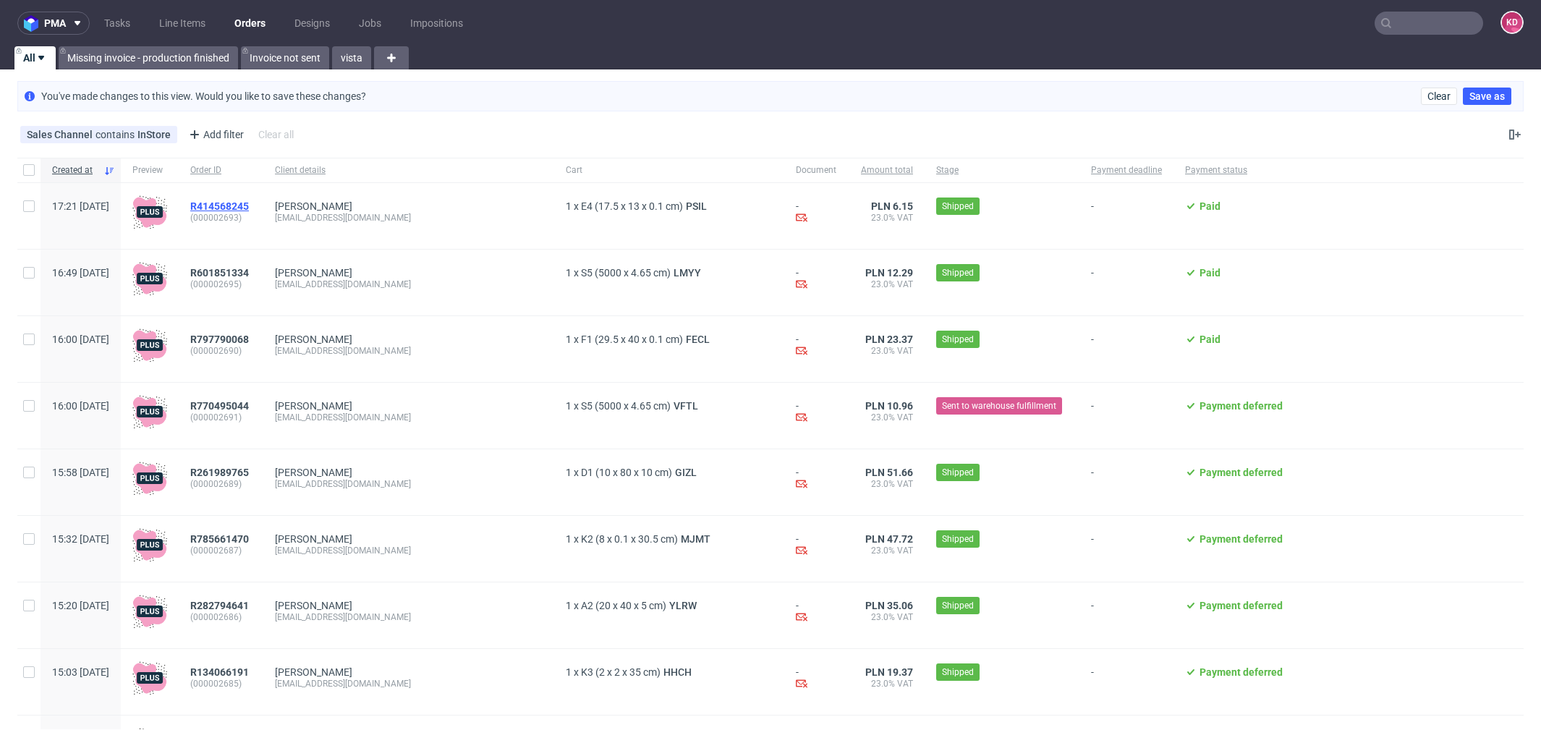
click at [249, 202] on span "R414568245" at bounding box center [219, 206] width 59 height 12
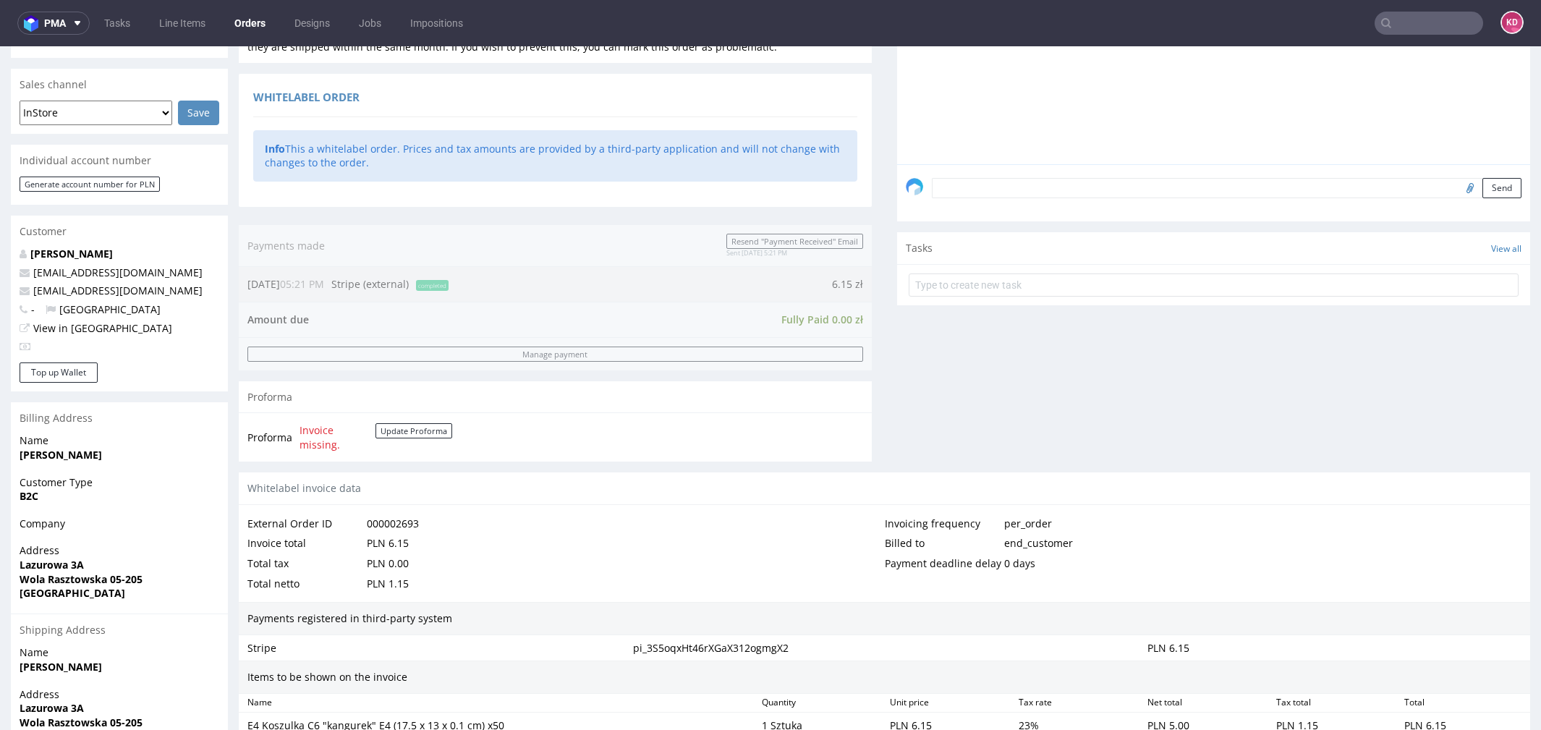
scroll to position [331, 0]
click at [1403, 14] on input "text" at bounding box center [1428, 23] width 109 height 23
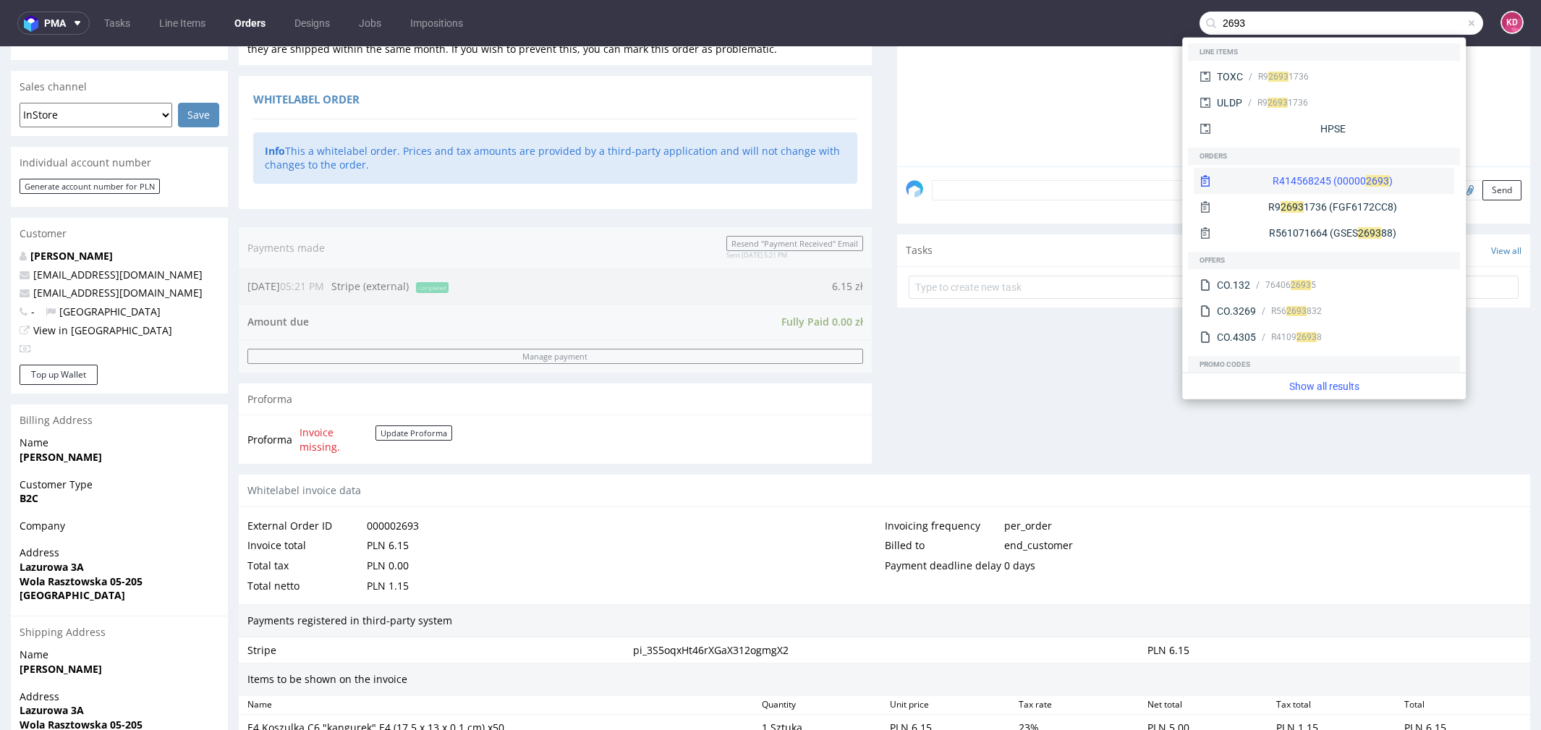
type input "2693"
click at [1354, 181] on div "R414568245 (00000 26 93 )" at bounding box center [1324, 181] width 260 height 26
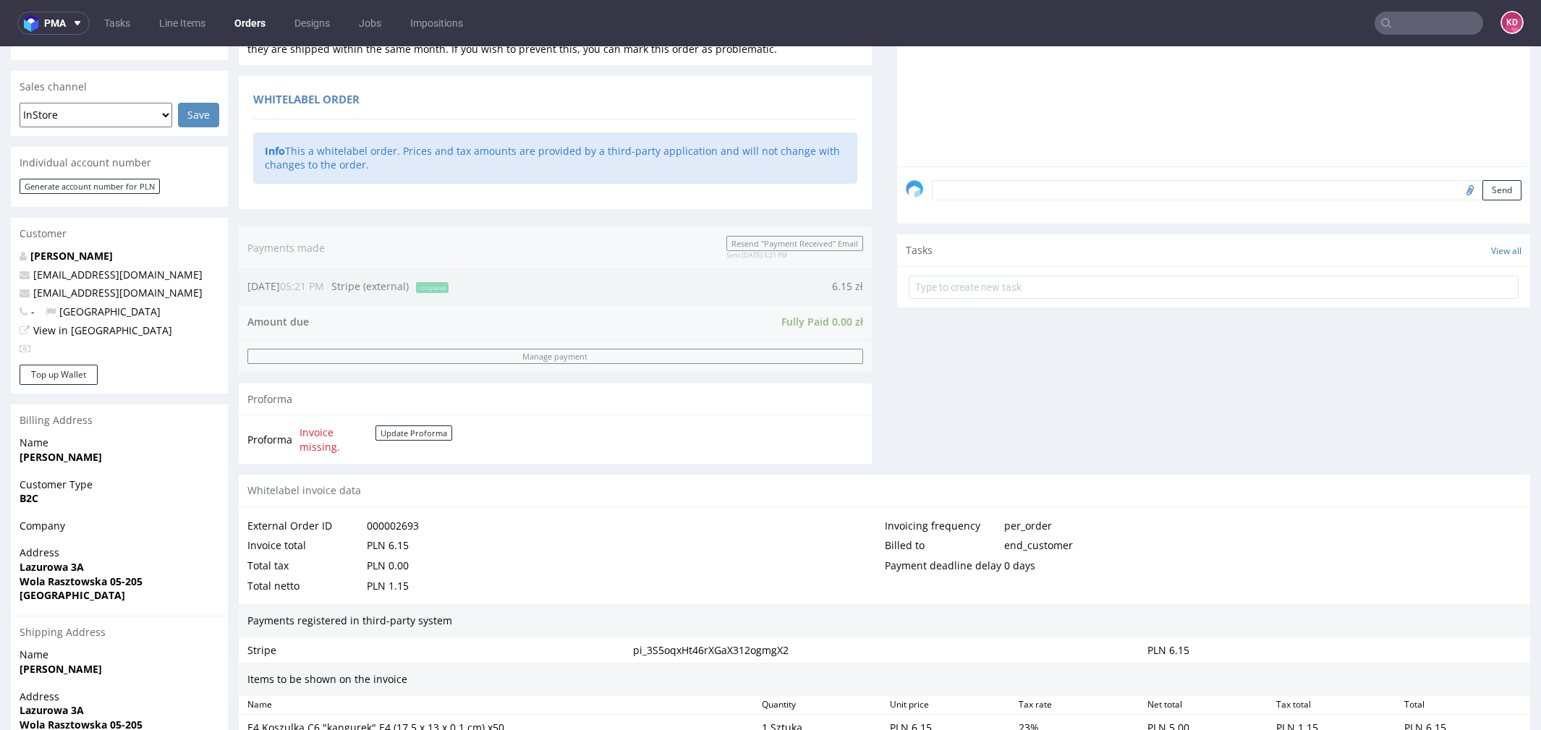
scroll to position [0, 0]
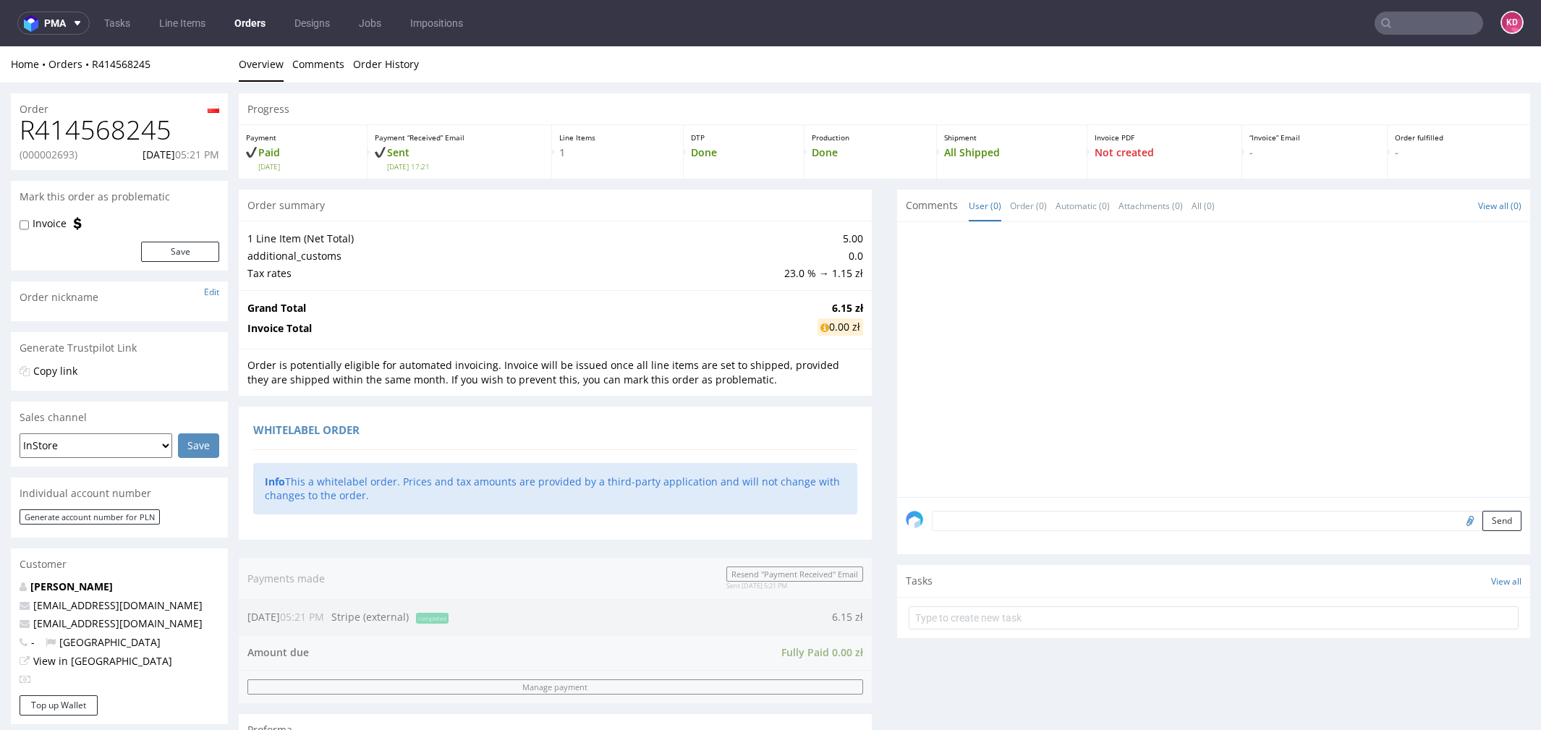
click at [1432, 25] on input "text" at bounding box center [1428, 23] width 109 height 23
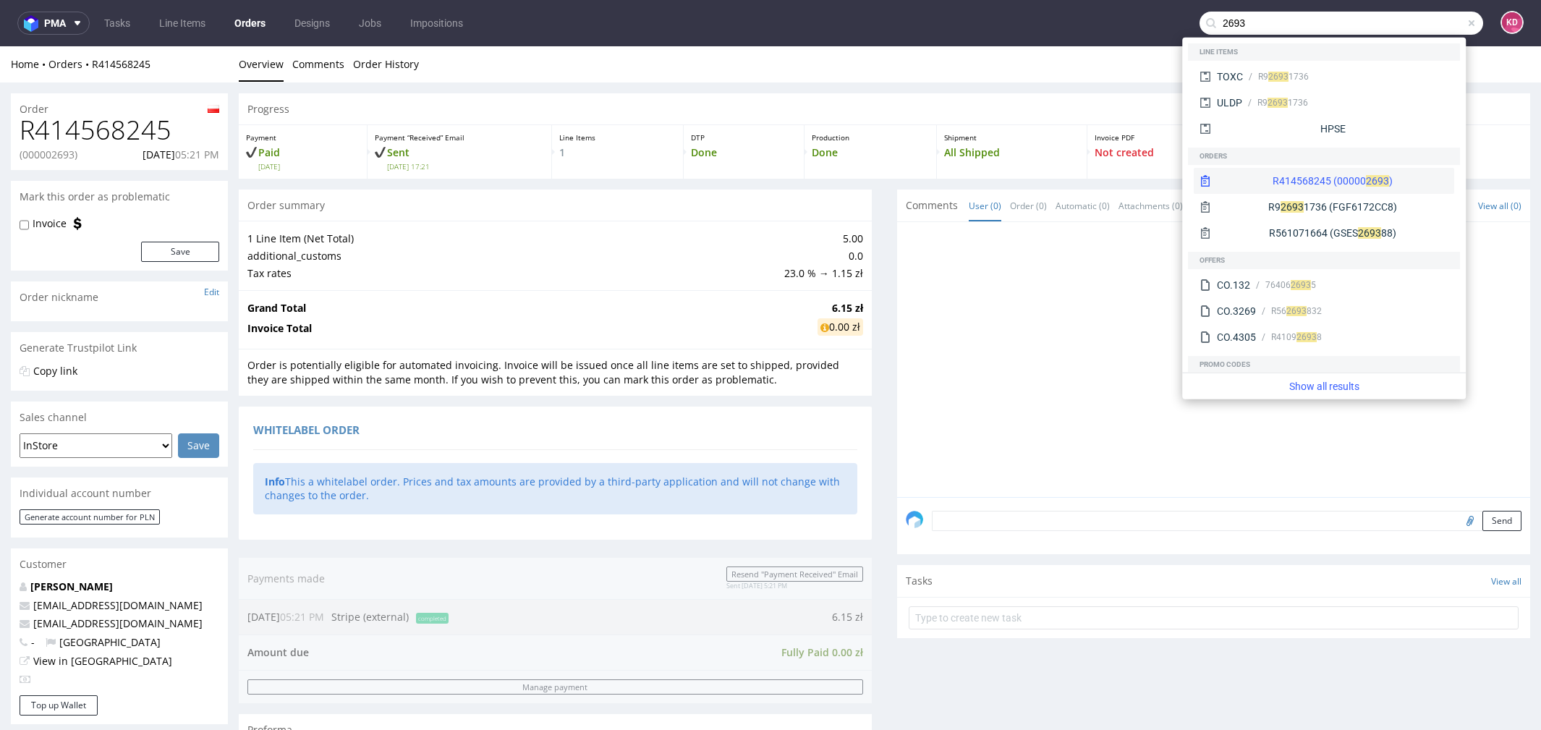
type input "2693"
click at [1376, 178] on div "R414568245 (00000 26 93 )" at bounding box center [1324, 181] width 260 height 26
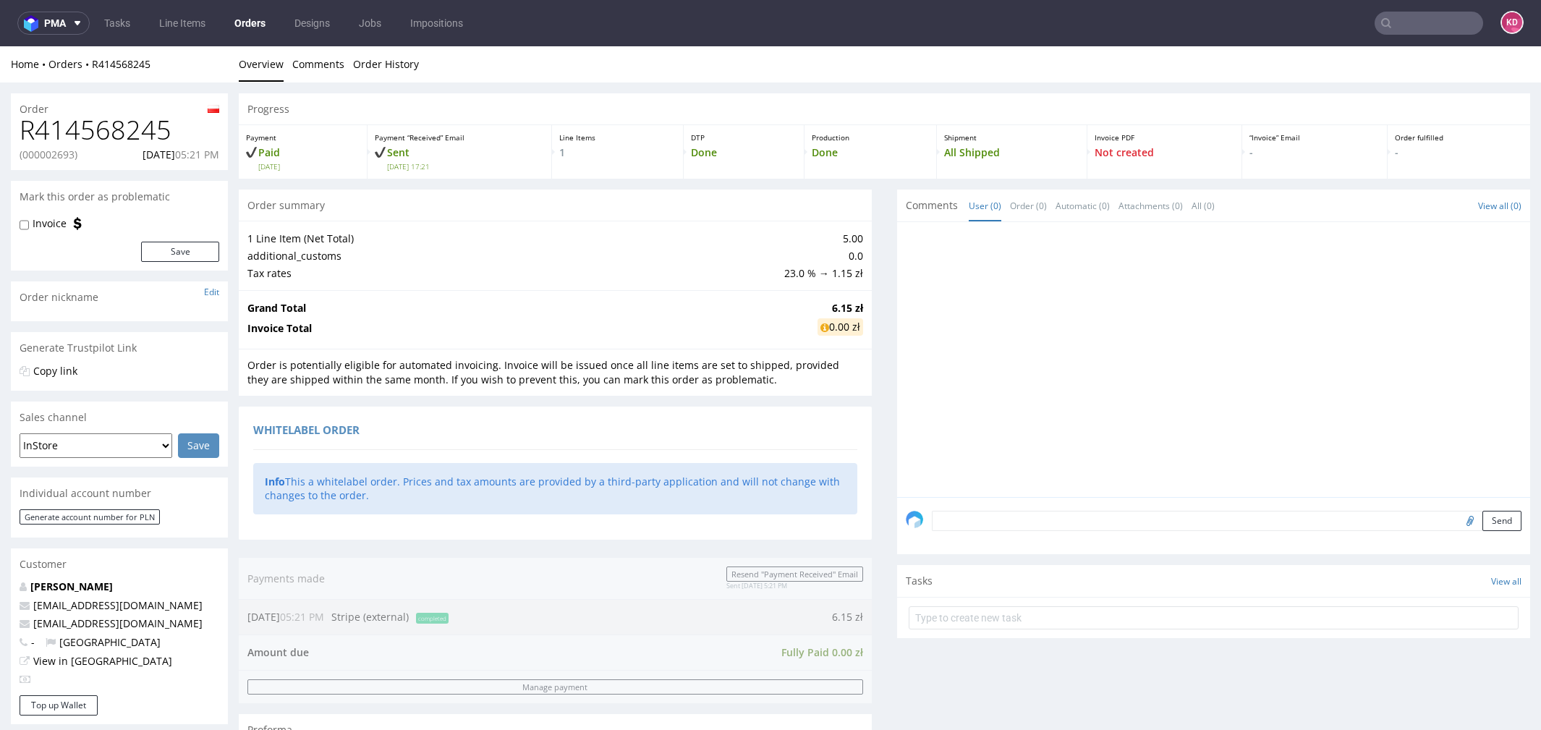
click at [1397, 25] on input "text" at bounding box center [1428, 23] width 109 height 23
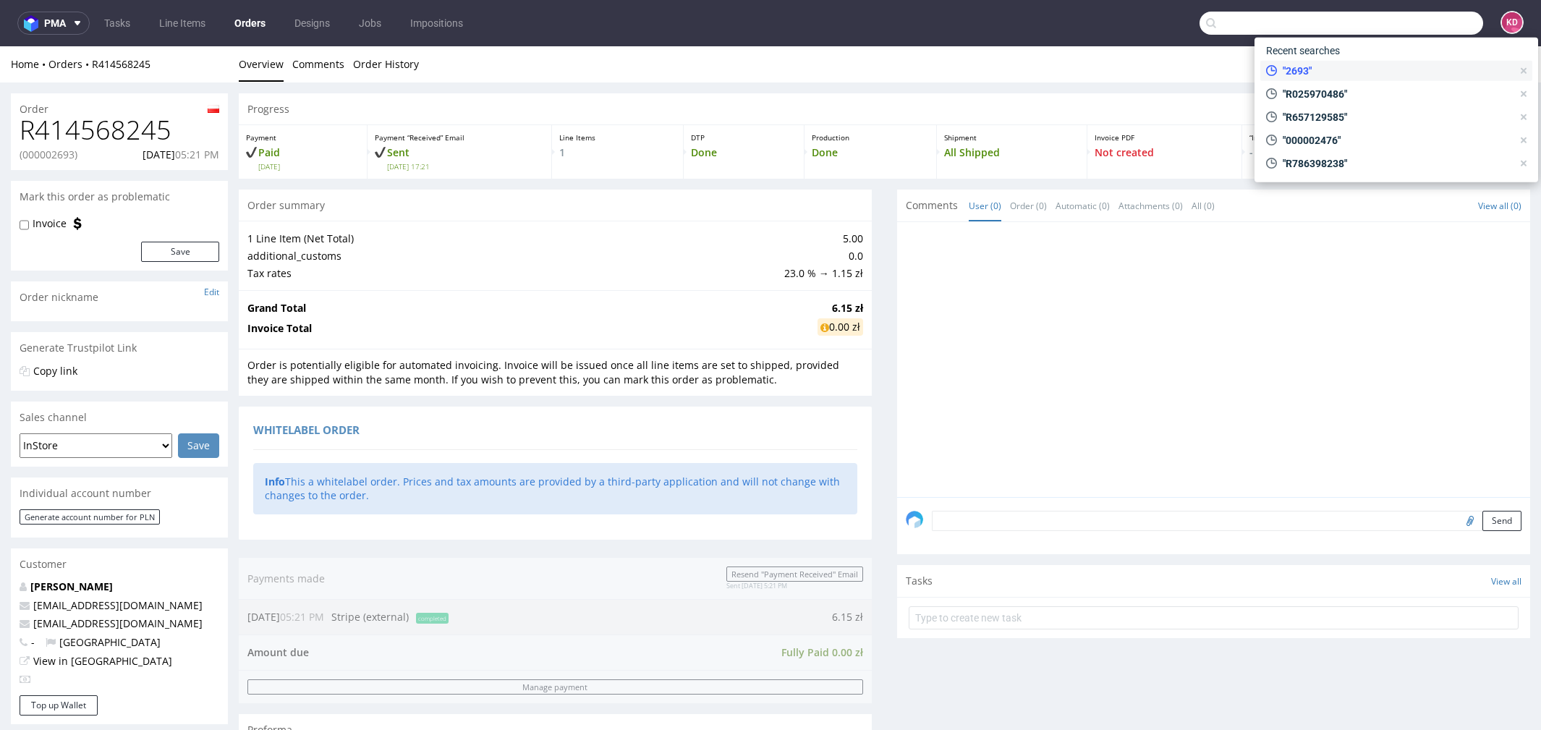
click at [1313, 67] on span ""2693"" at bounding box center [1394, 71] width 235 height 14
type input "2693"
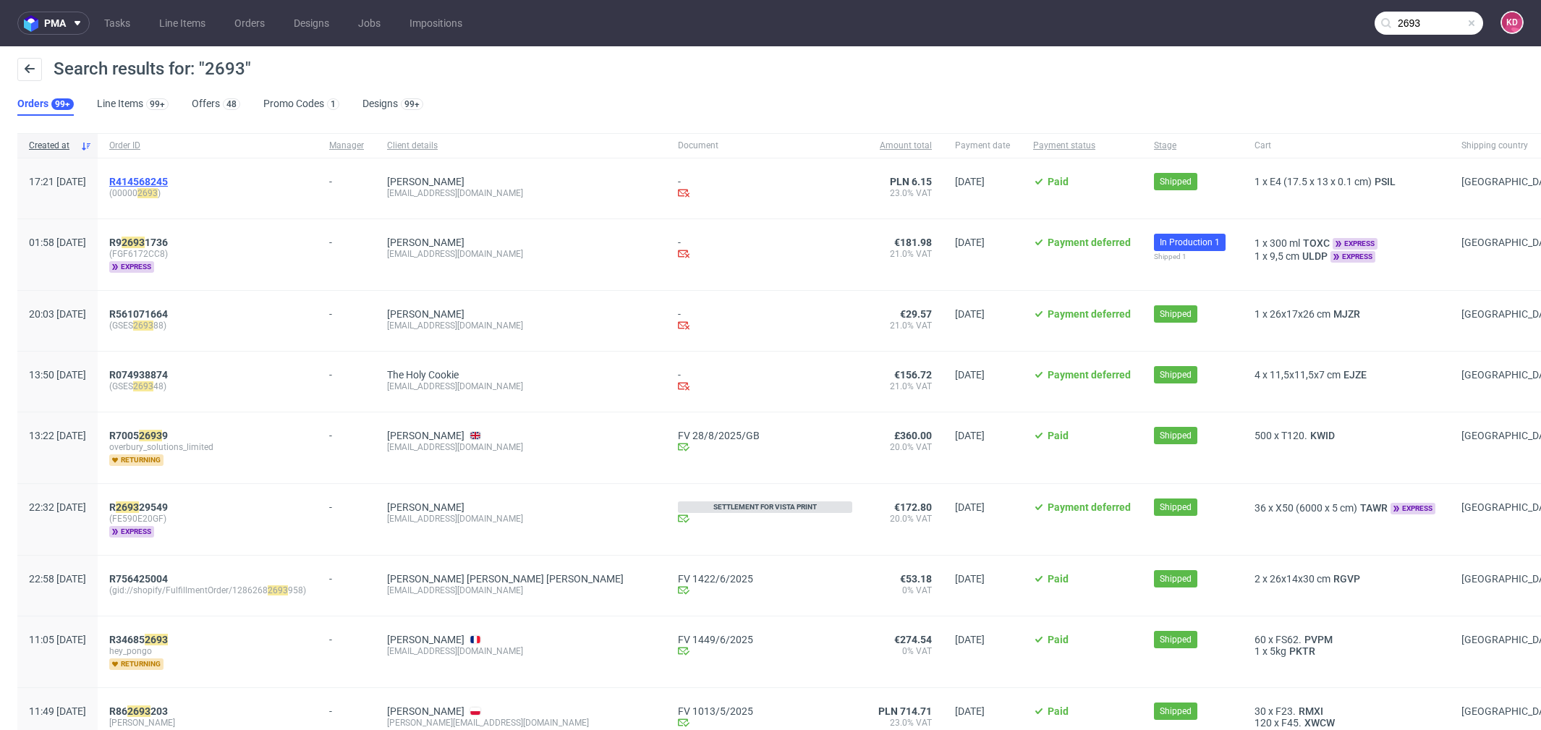
click at [168, 181] on span "R414568245" at bounding box center [138, 182] width 59 height 12
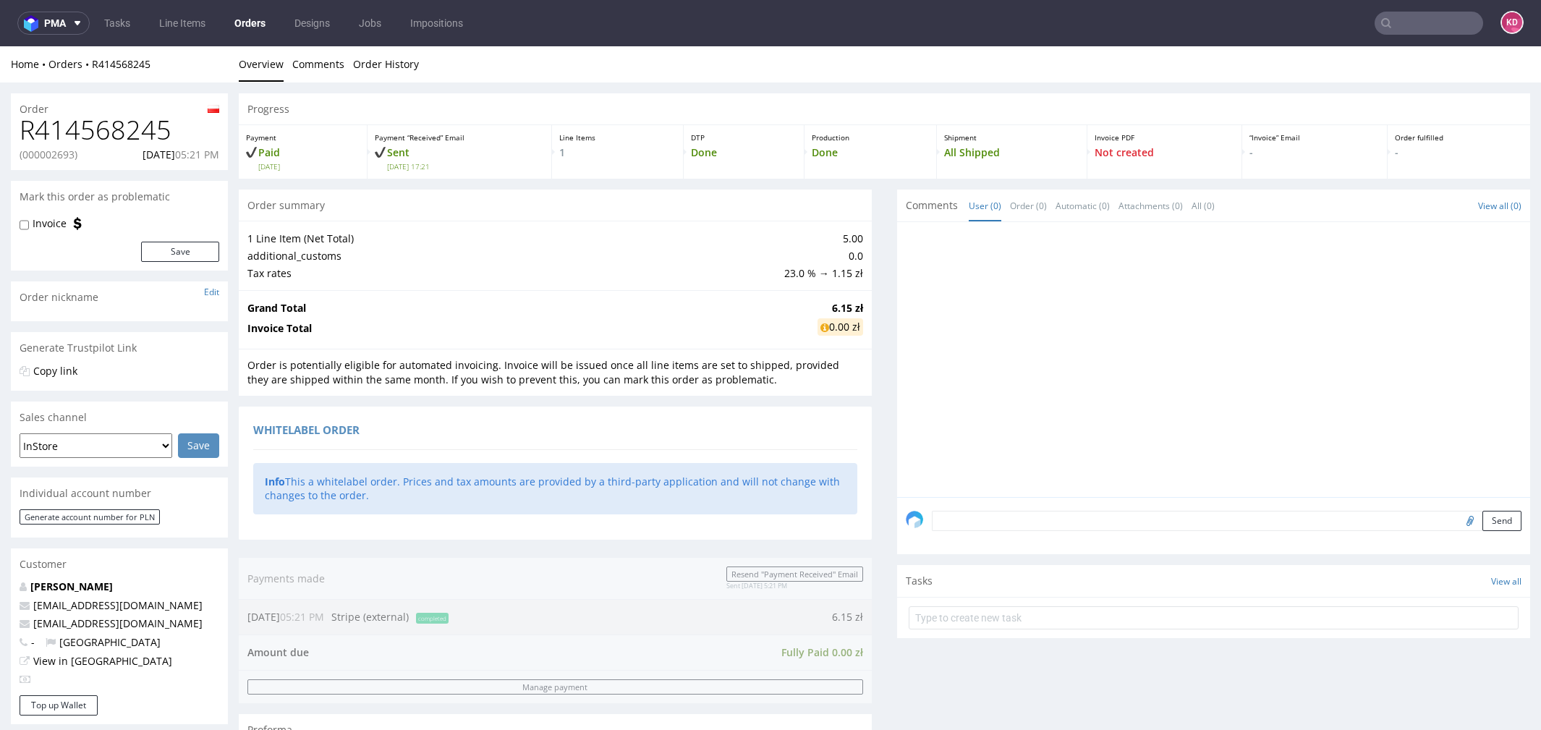
click at [61, 158] on p "(000002693)" at bounding box center [49, 155] width 58 height 14
copy p "000002693"
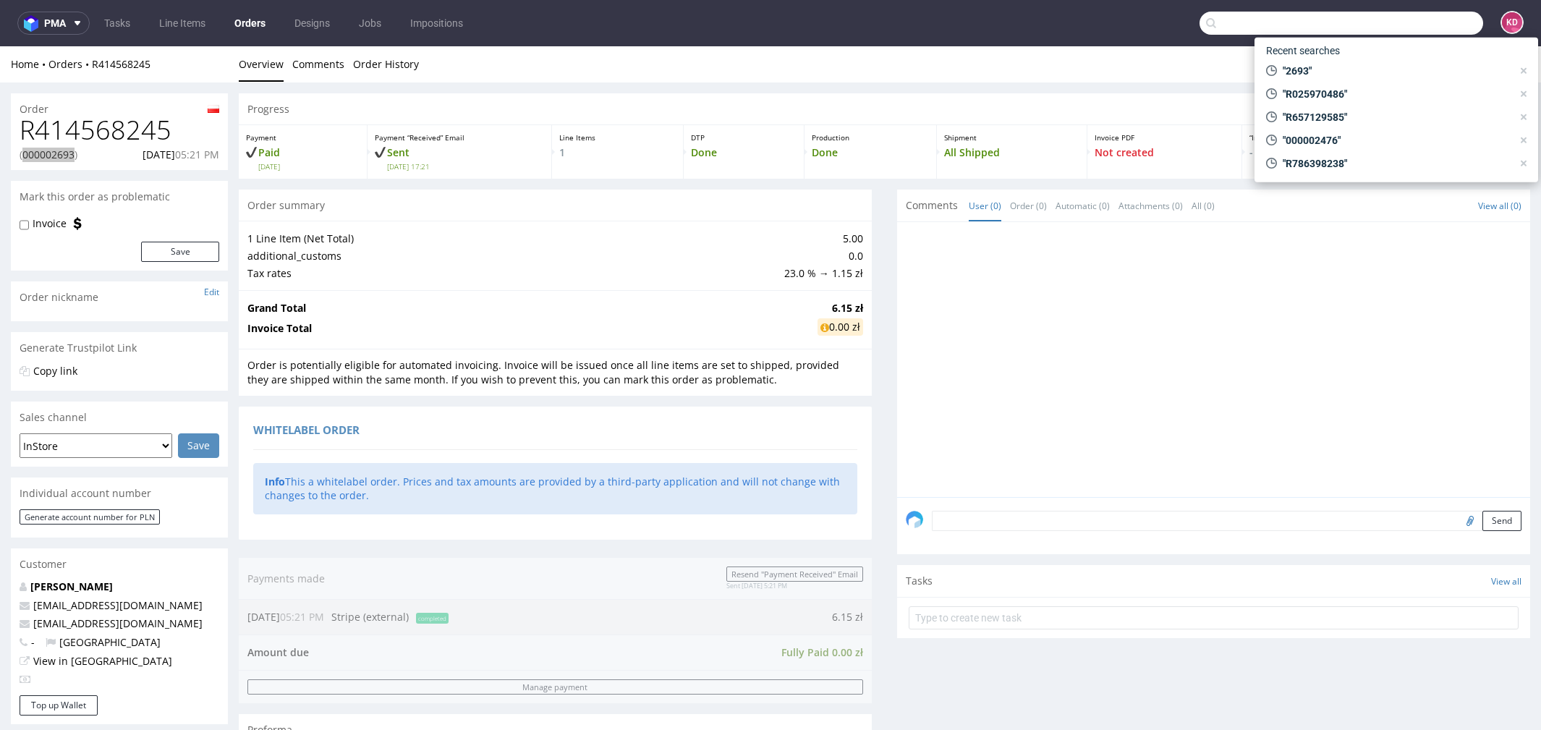
click at [1385, 21] on input "text" at bounding box center [1341, 23] width 284 height 23
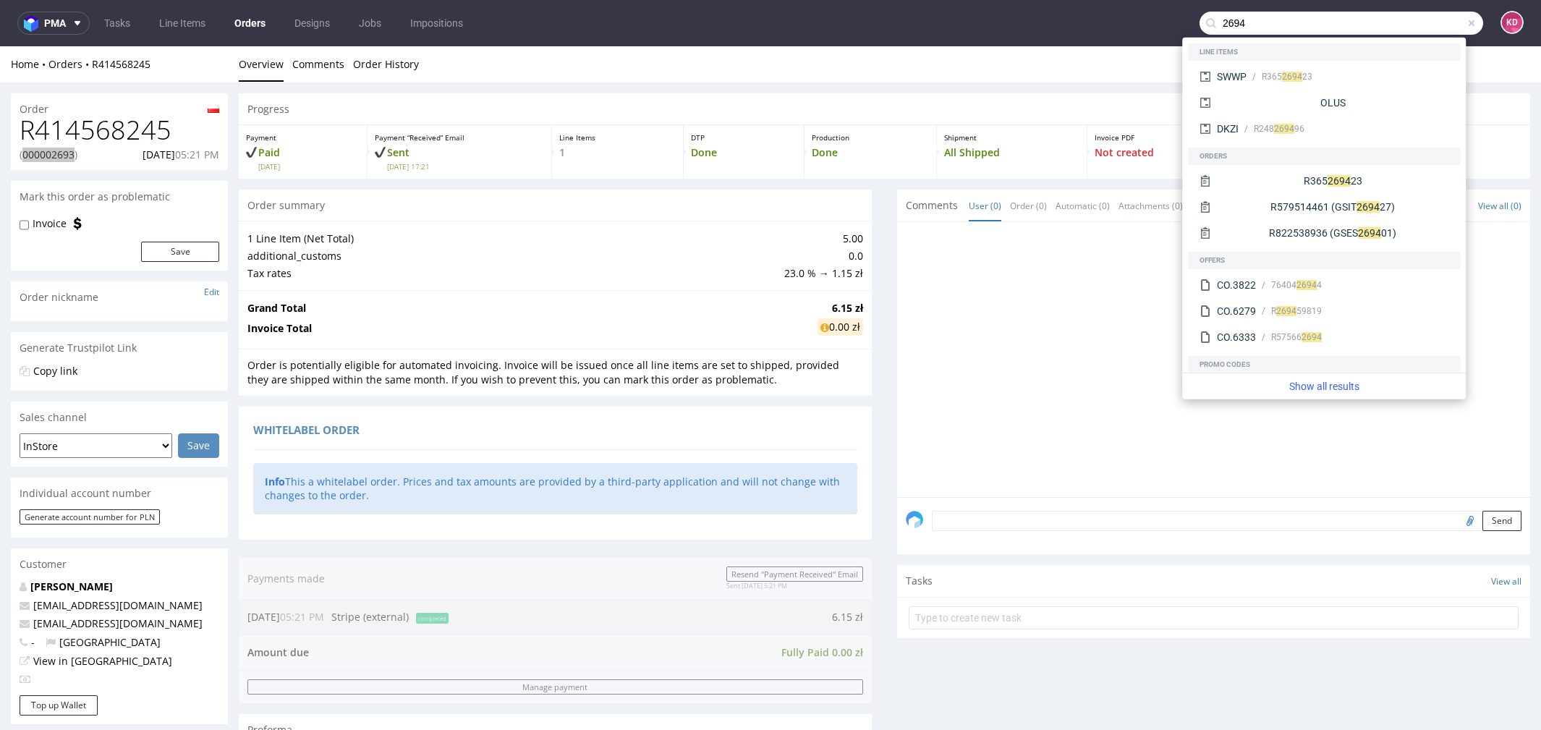
type input "2694"
drag, startPoint x: 1246, startPoint y: 15, endPoint x: 1257, endPoint y: 21, distance: 12.9
click at [1260, 22] on input "2694" at bounding box center [1341, 23] width 284 height 23
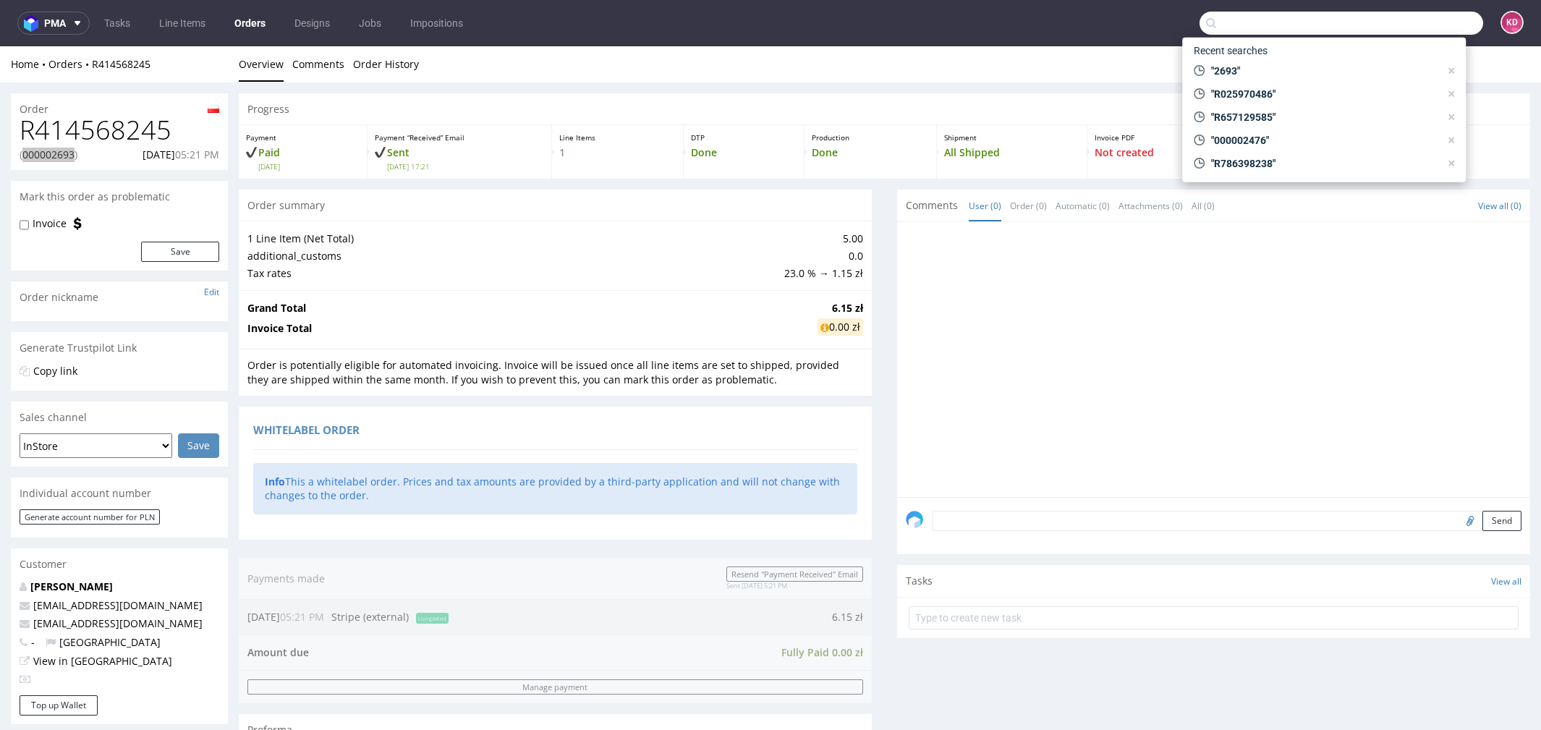
paste input "000002694"
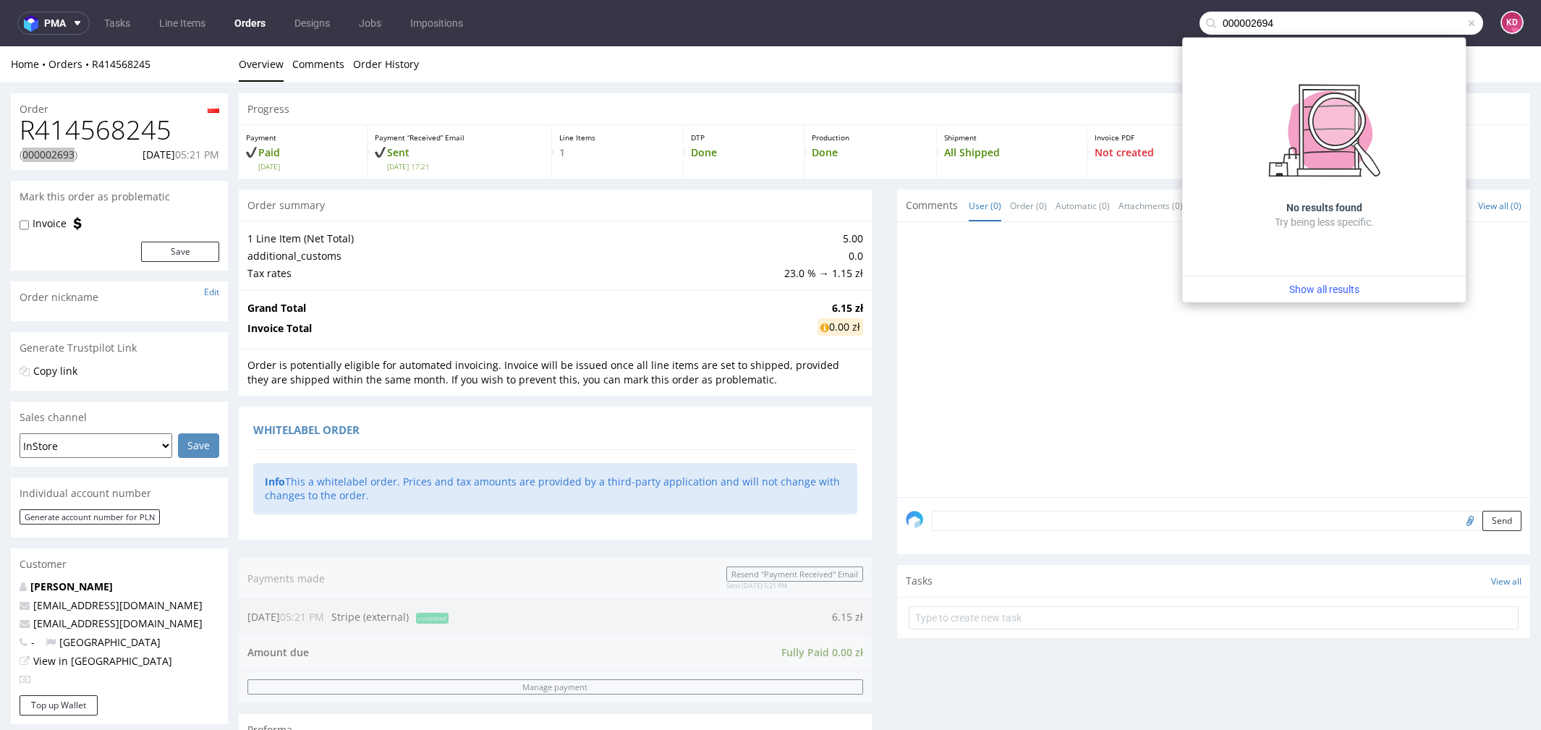
type input "000002694"
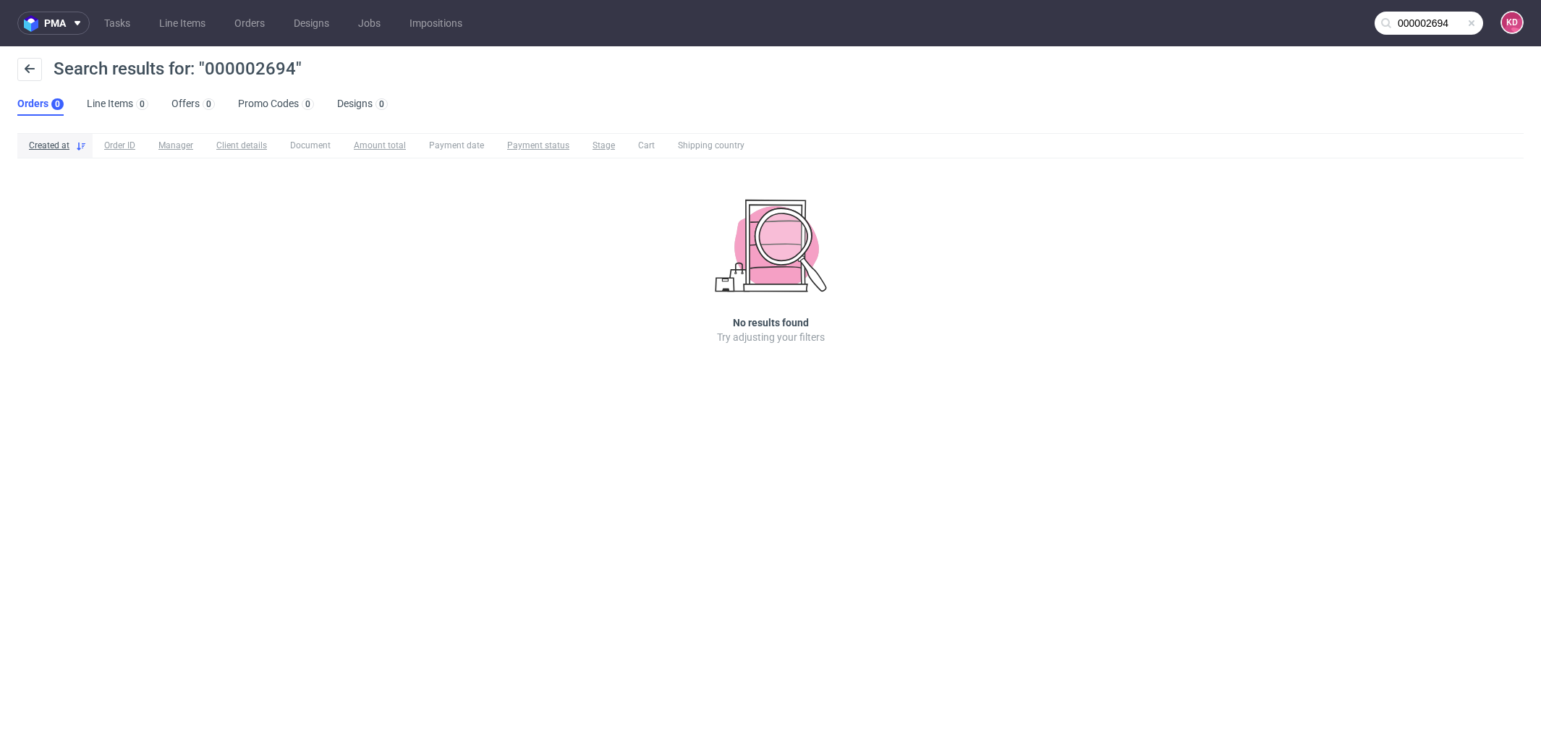
click at [1463, 20] on input "000002694" at bounding box center [1428, 23] width 109 height 23
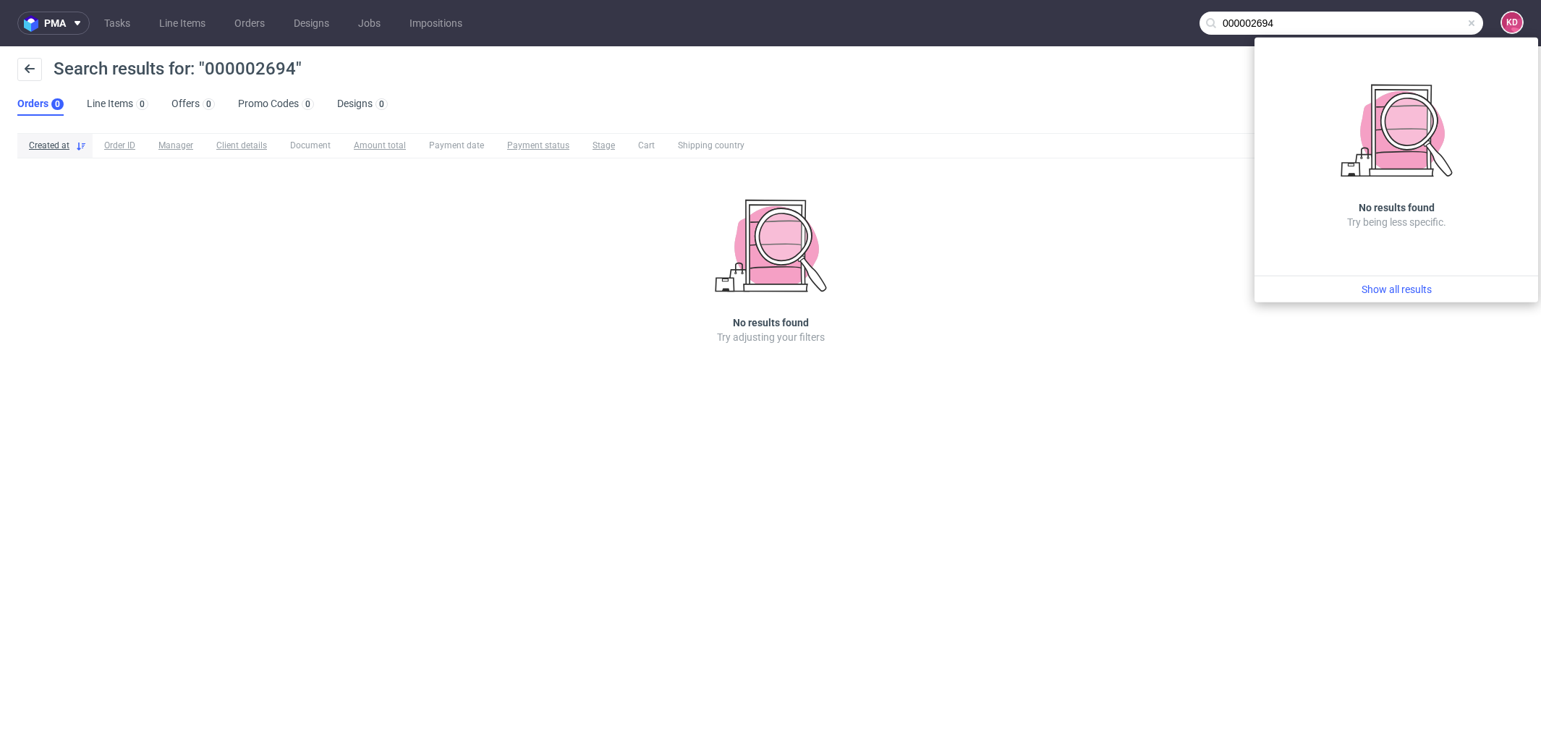
click at [1476, 26] on span at bounding box center [1472, 23] width 12 height 12
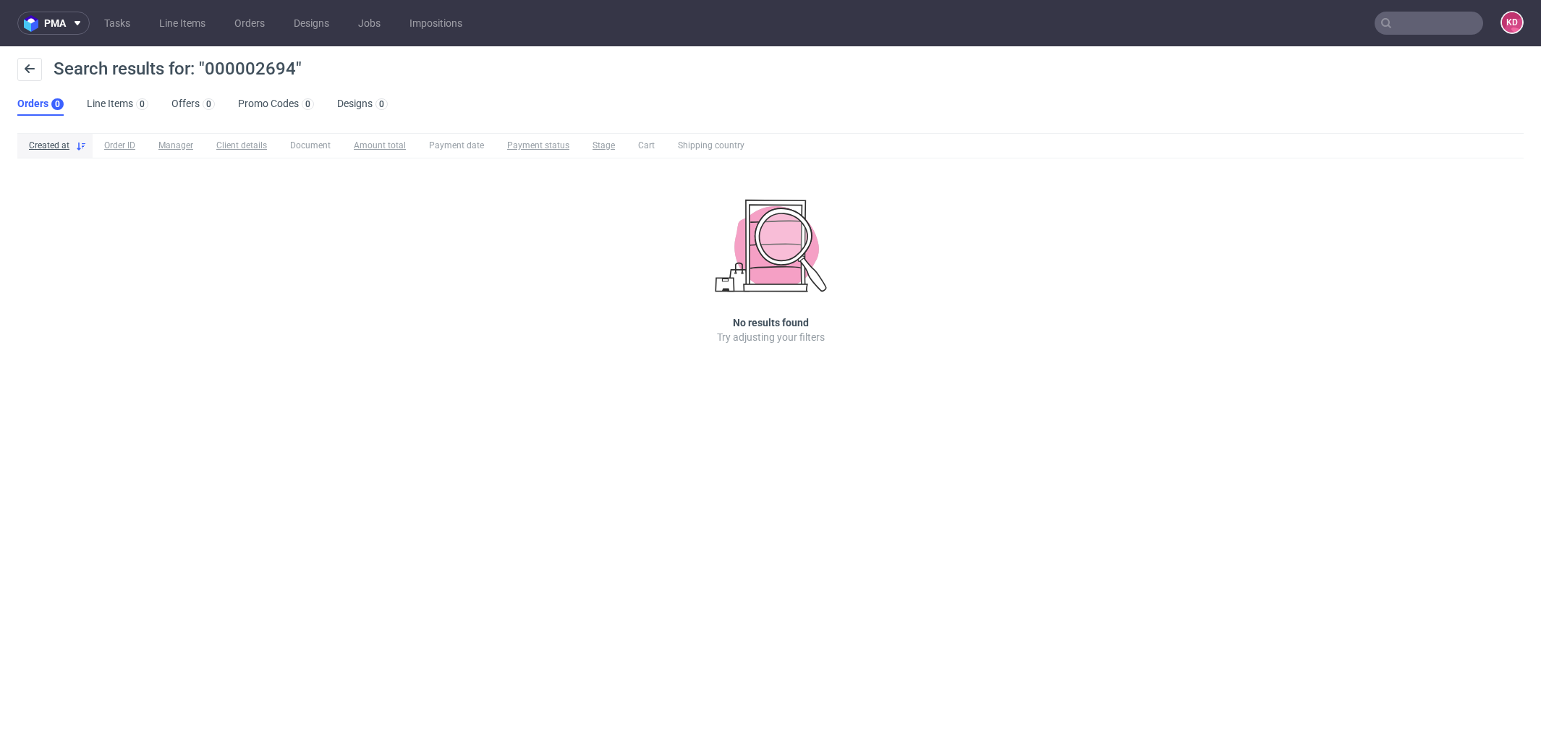
click at [1409, 20] on input "text" at bounding box center [1428, 23] width 109 height 23
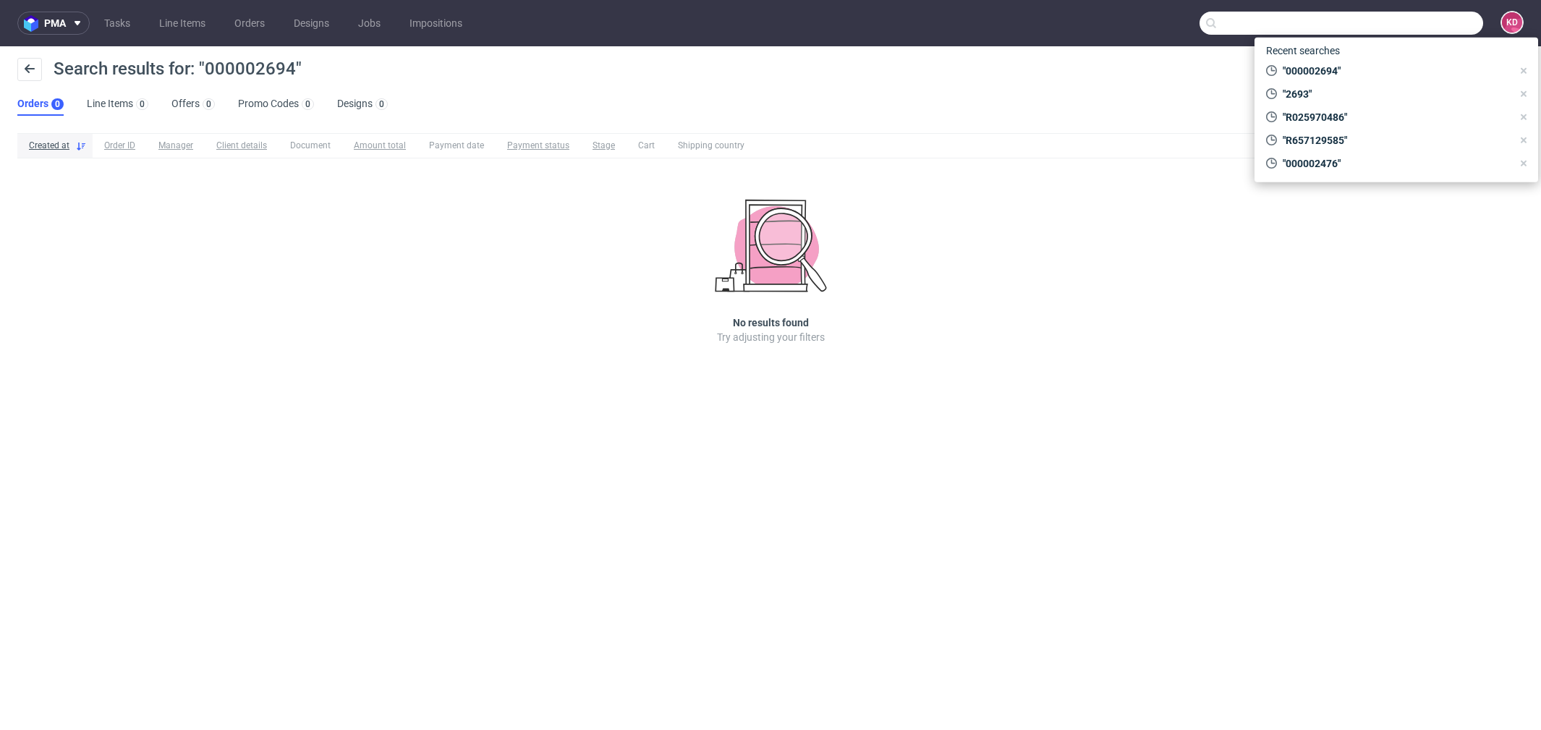
paste input "000002694"
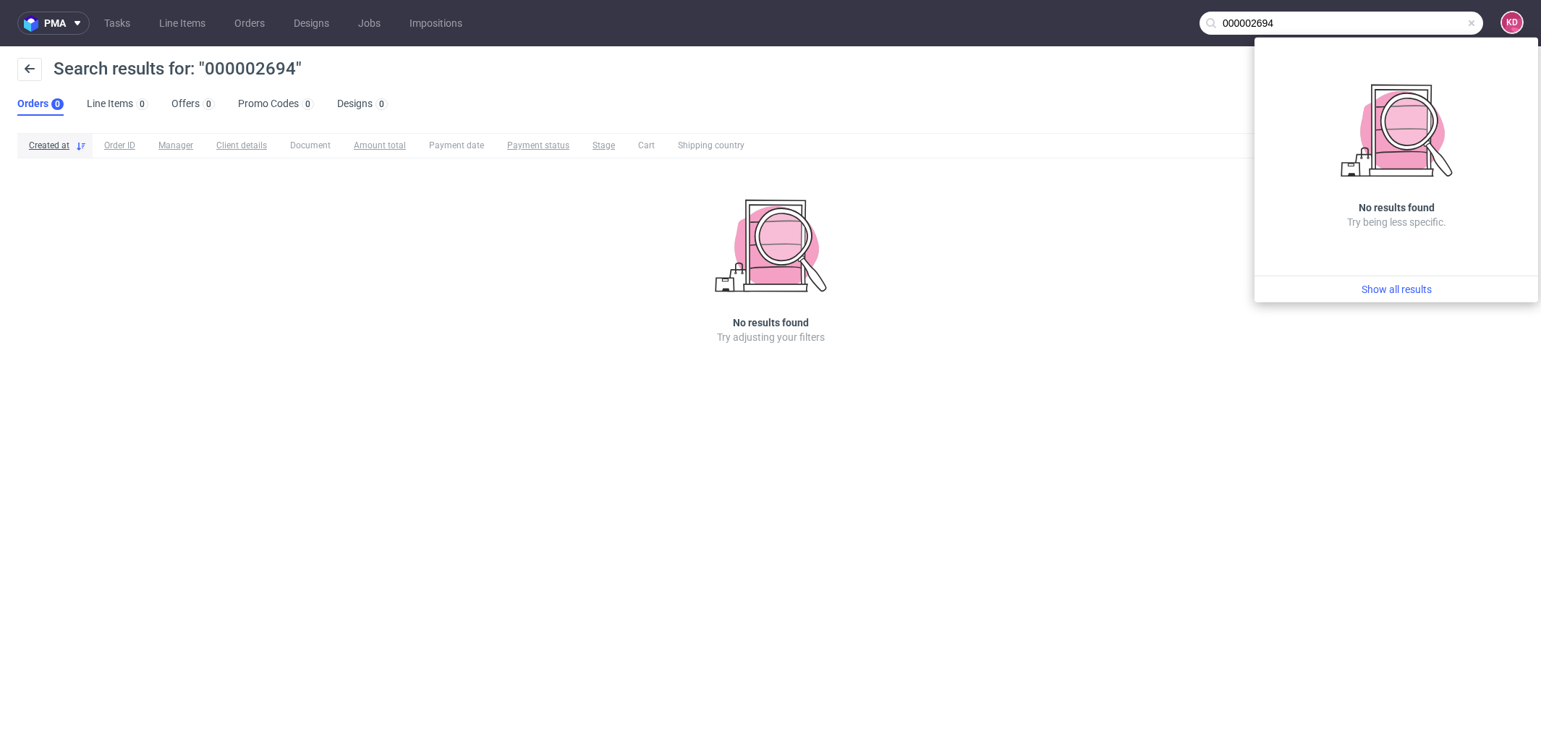
type input "000002694"
